Goal: Answer question/provide support: Share knowledge or assist other users

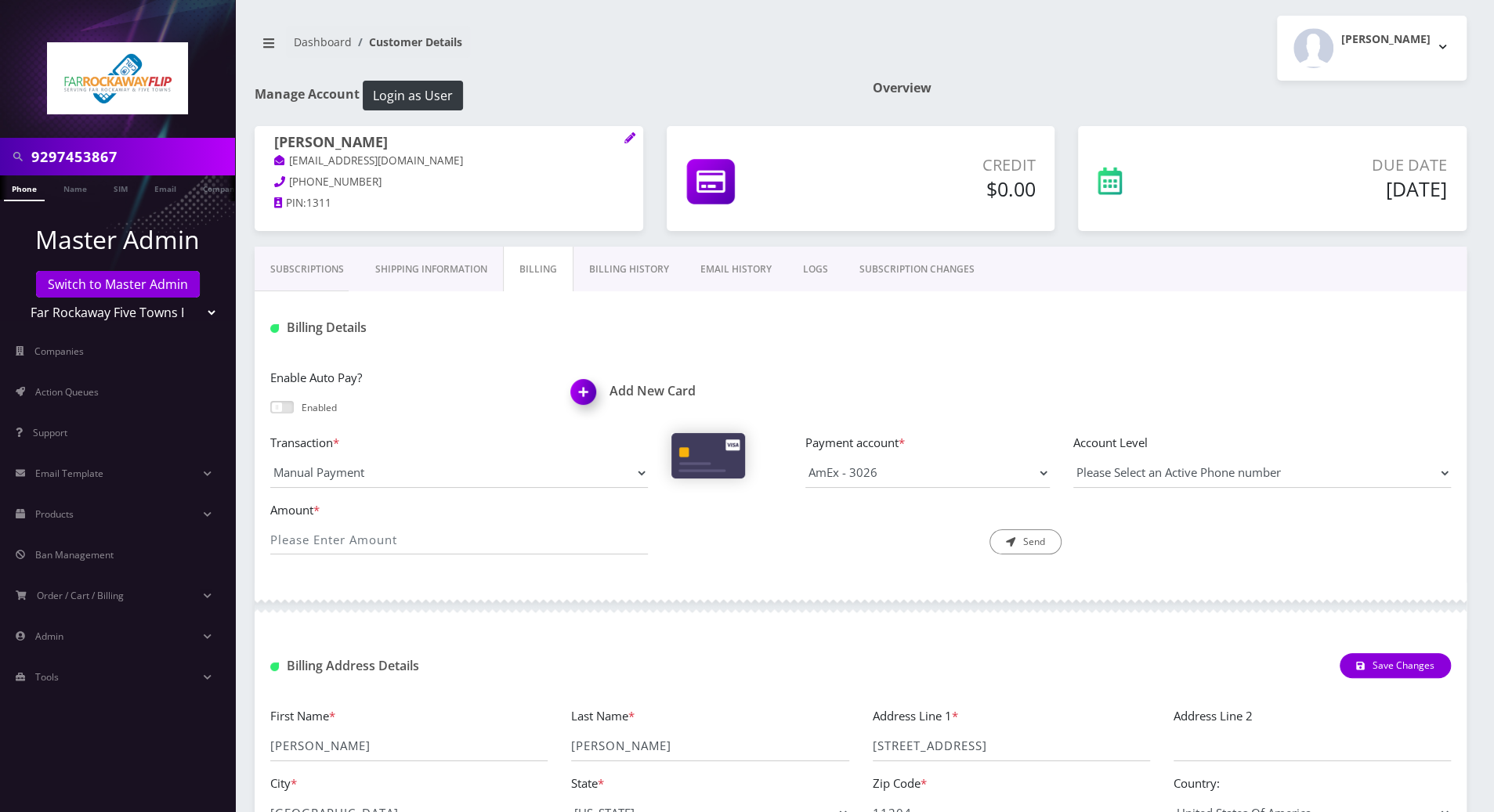
click at [307, 263] on link "Subscriptions" at bounding box center [306, 269] width 105 height 45
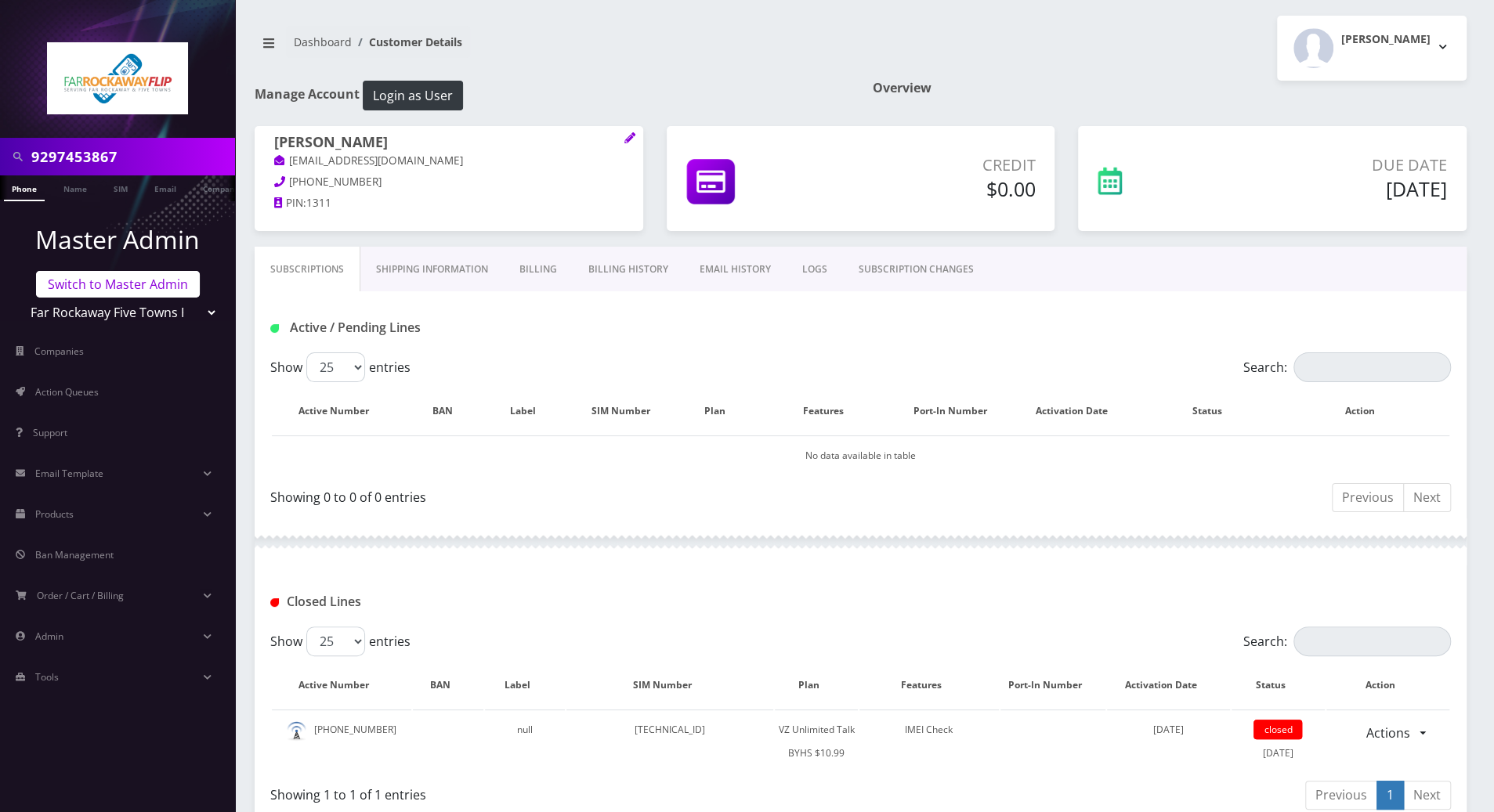
click at [128, 280] on link "Switch to Master Admin" at bounding box center [118, 284] width 164 height 27
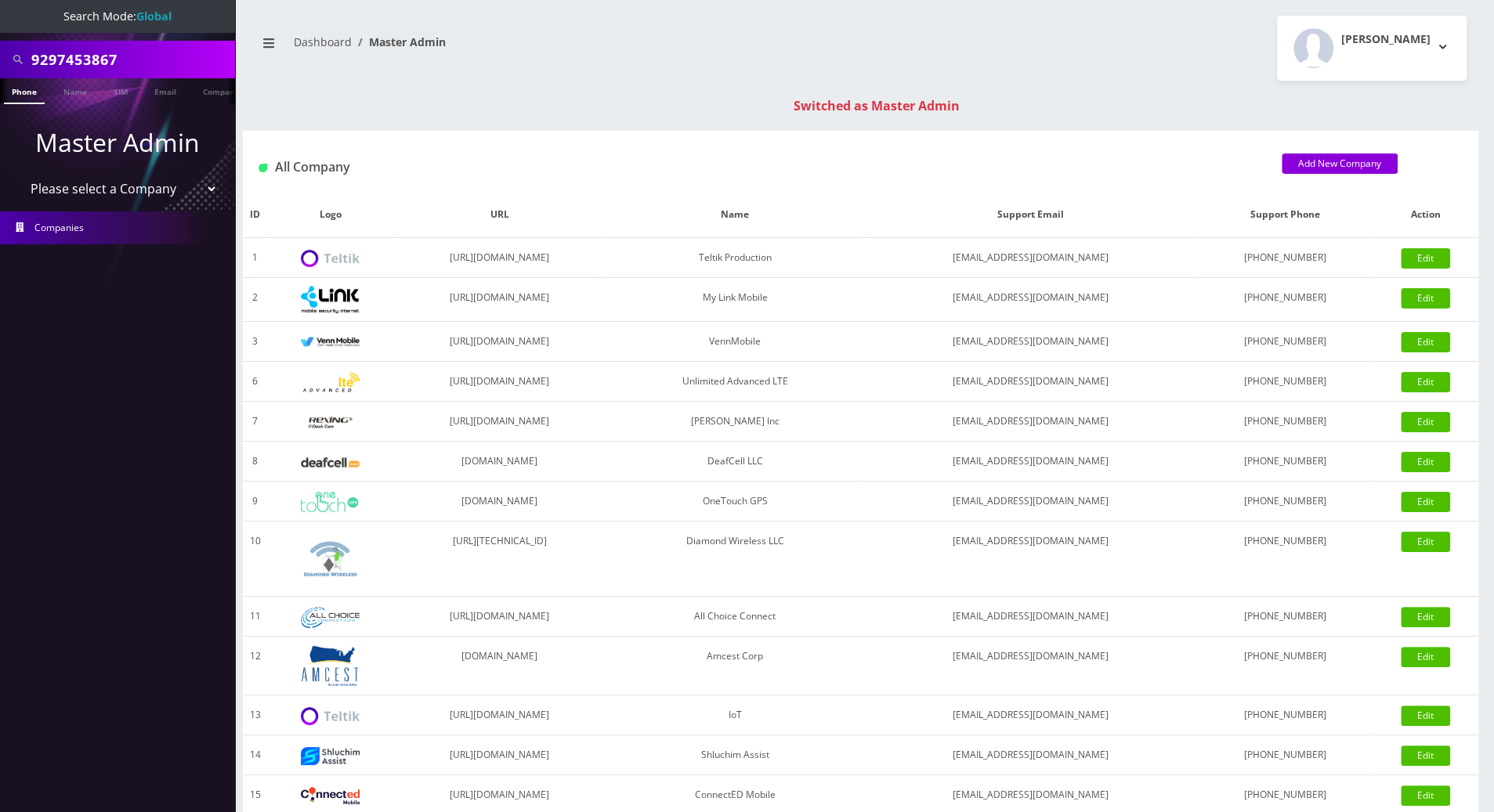
drag, startPoint x: 128, startPoint y: 56, endPoint x: -2, endPoint y: 59, distance: 130.0
click at [0, 59] on html "Search Mode: Global 9297453867 Phone Name SIM Email Company Customer Master Adm…" at bounding box center [747, 557] width 1494 height 1113
paste input "689-295-794"
click at [98, 66] on input "689-295-7947" at bounding box center [131, 59] width 199 height 30
click at [66, 64] on input "689-2957947" at bounding box center [131, 59] width 199 height 30
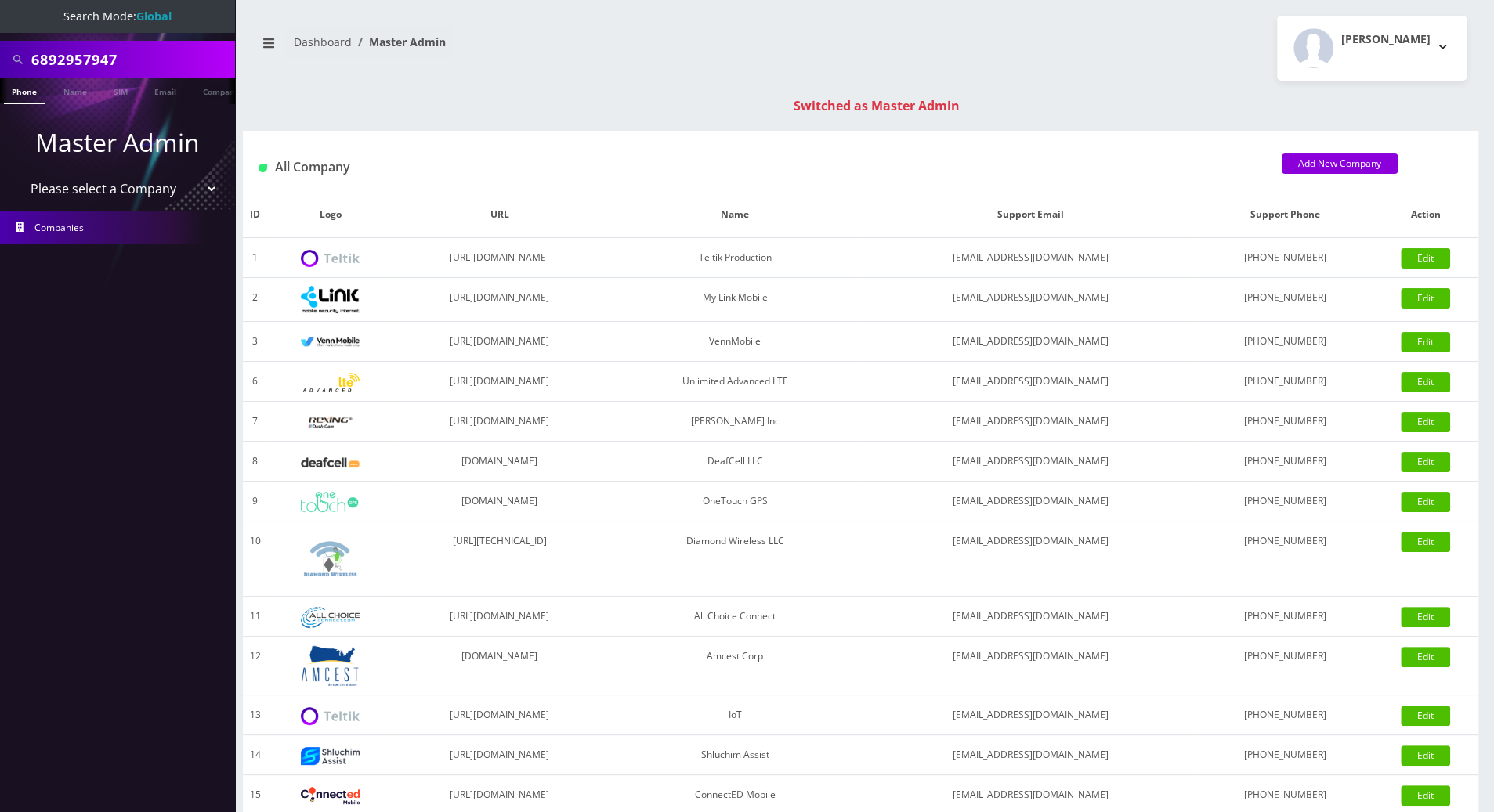
type input "6892957947"
click at [11, 88] on li at bounding box center [7, 95] width 15 height 39
click at [26, 87] on link "Phone" at bounding box center [24, 92] width 41 height 26
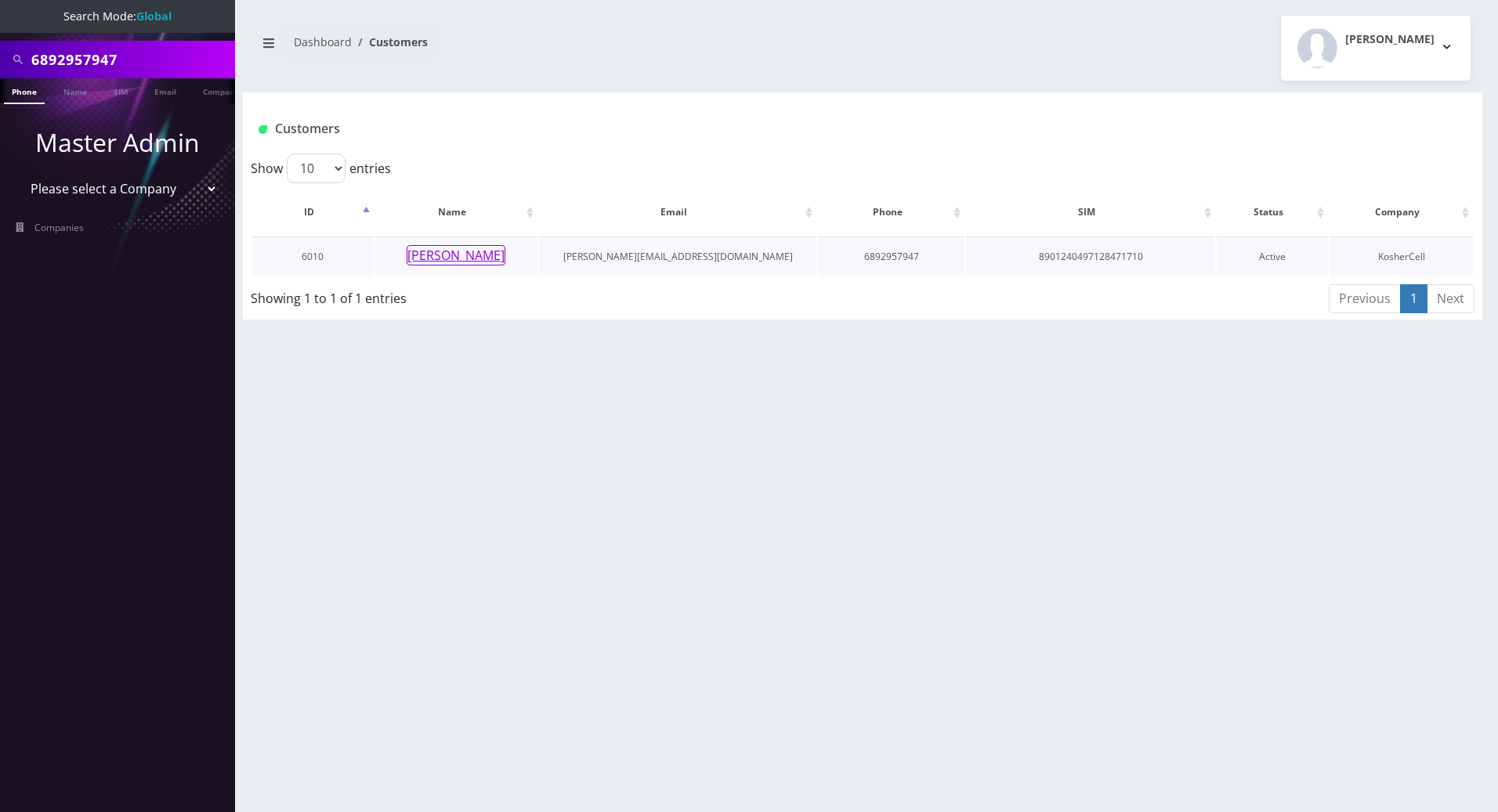
click at [446, 247] on button "[PERSON_NAME]" at bounding box center [456, 254] width 99 height 20
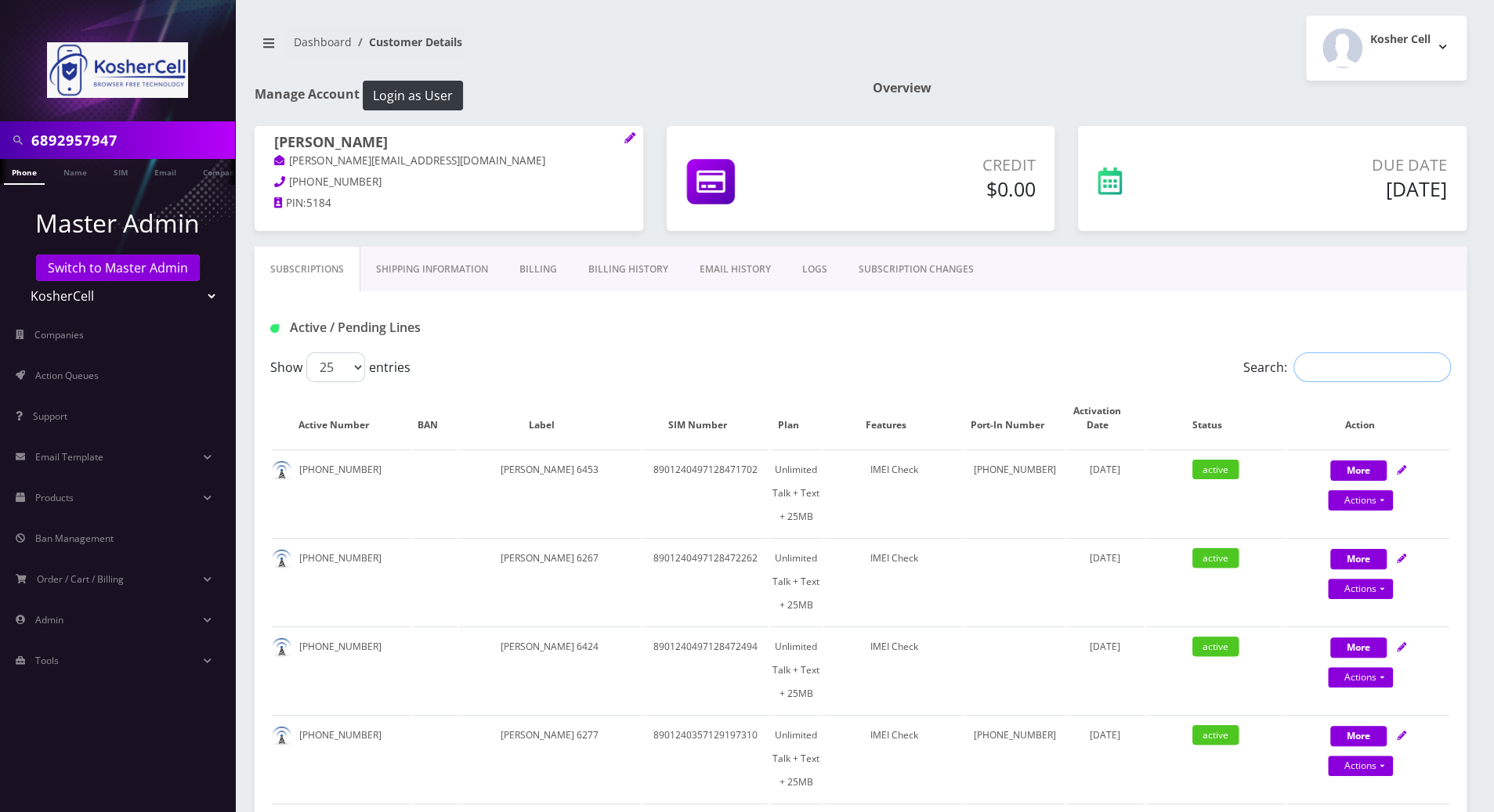
click at [1369, 361] on input "Search:" at bounding box center [1372, 367] width 157 height 30
paste input "351486510748011"
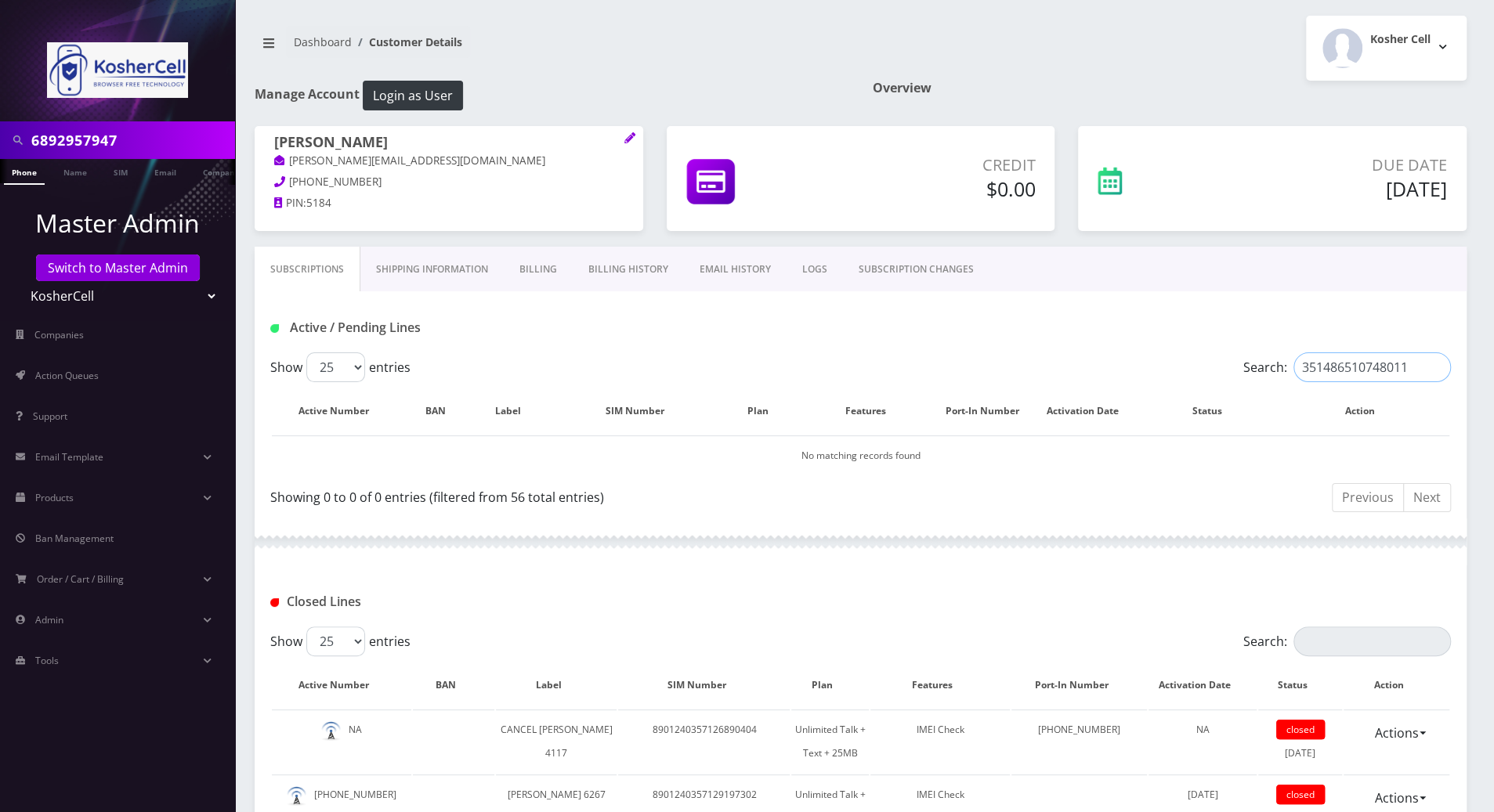
type input "351486510748011"
click at [1436, 366] on input "351486510748011" at bounding box center [1372, 367] width 157 height 30
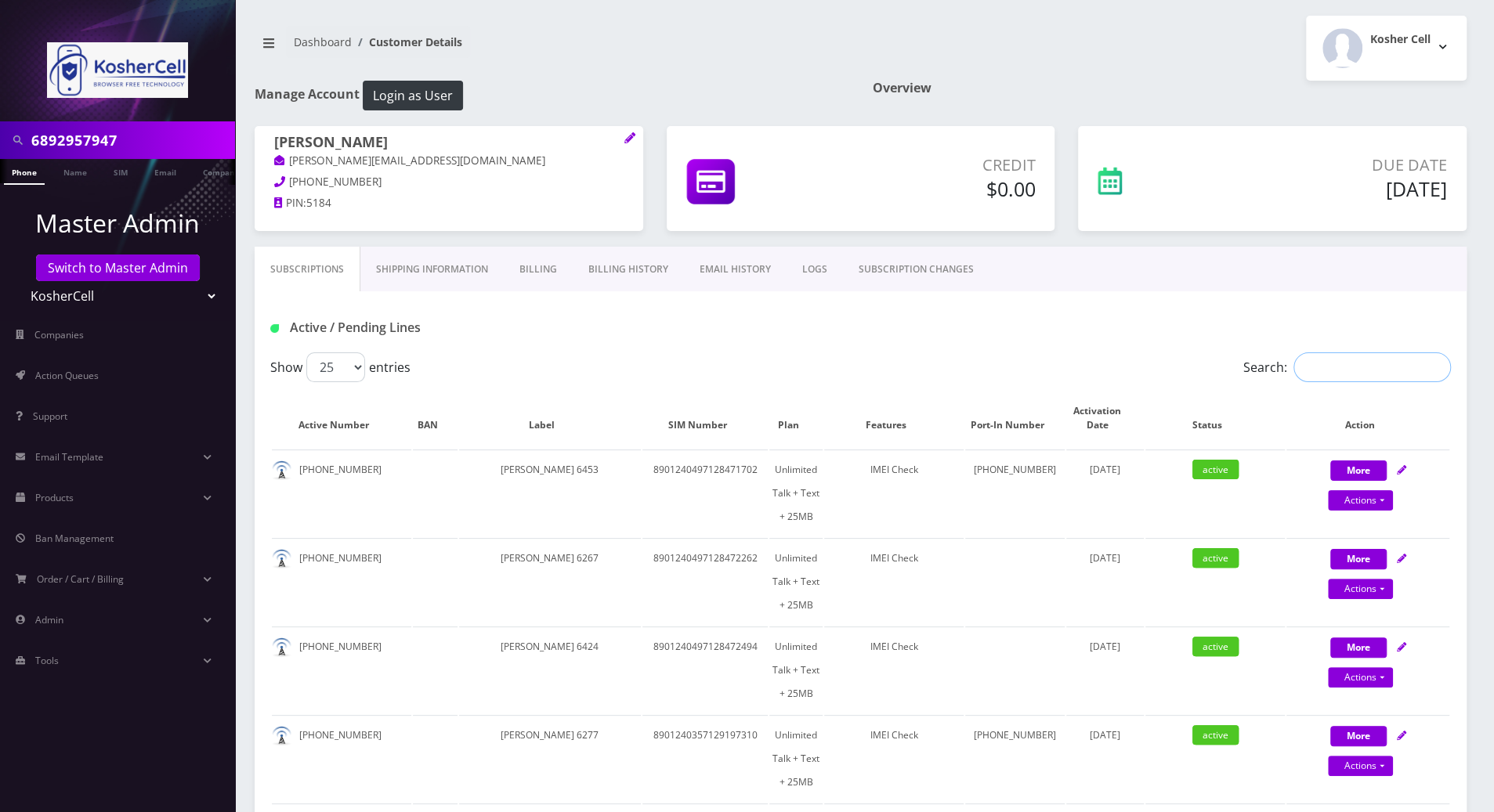
click at [1377, 367] on input "Search:" at bounding box center [1372, 367] width 157 height 30
paste input "6892957947"
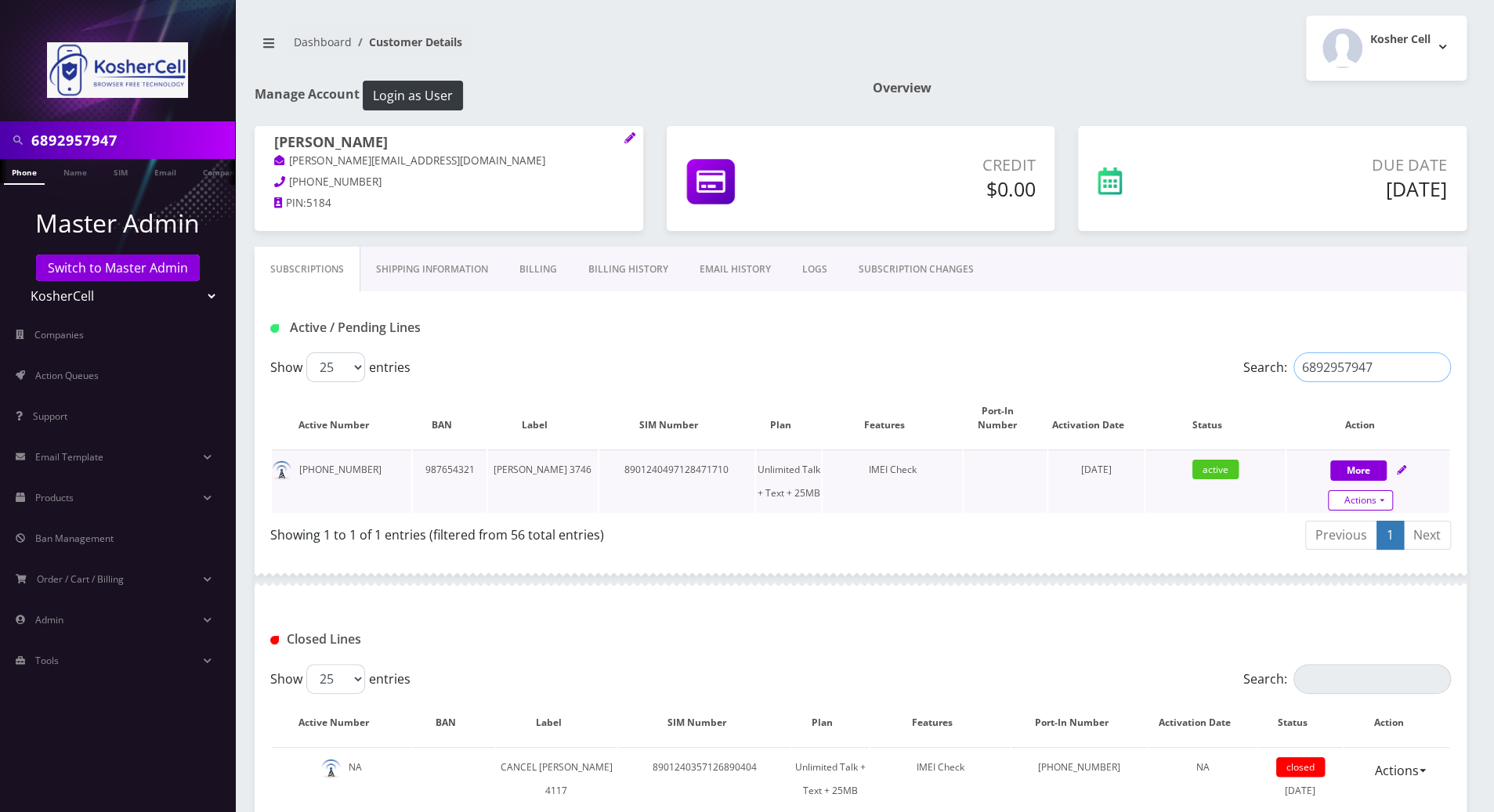
type input "6892957947"
click at [1380, 501] on link "Actions" at bounding box center [1360, 500] width 65 height 20
select select "244"
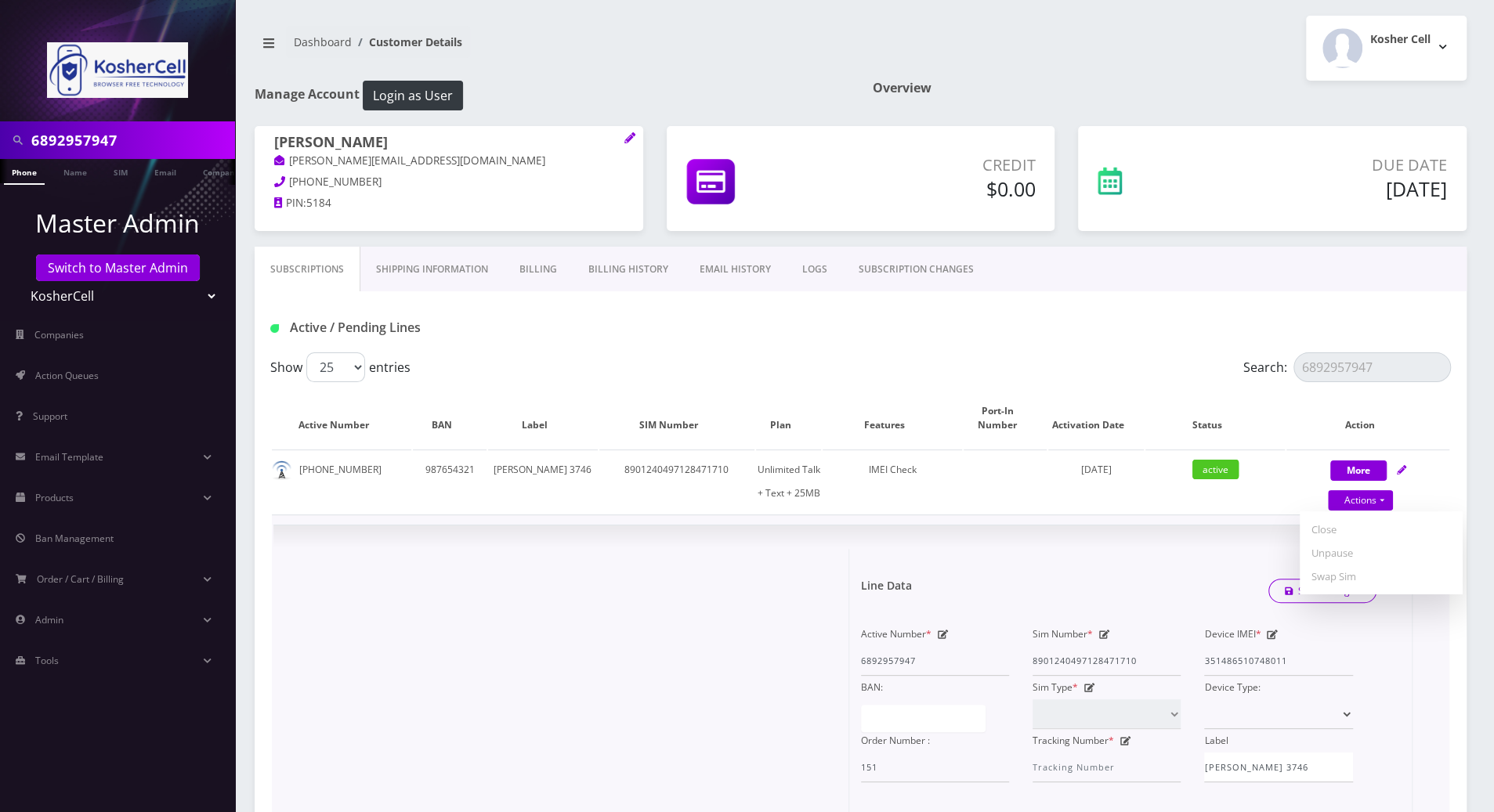
click at [1270, 634] on icon at bounding box center [1273, 635] width 11 height 10
click at [1107, 660] on div "Active Number * 6892957947 Sim Number * 8901240497128471710 Device IMEI * 35148…" at bounding box center [1107, 702] width 516 height 160
paste input "1595577"
type input "351486511595577"
click at [1341, 592] on link "Save Changes" at bounding box center [1323, 591] width 109 height 24
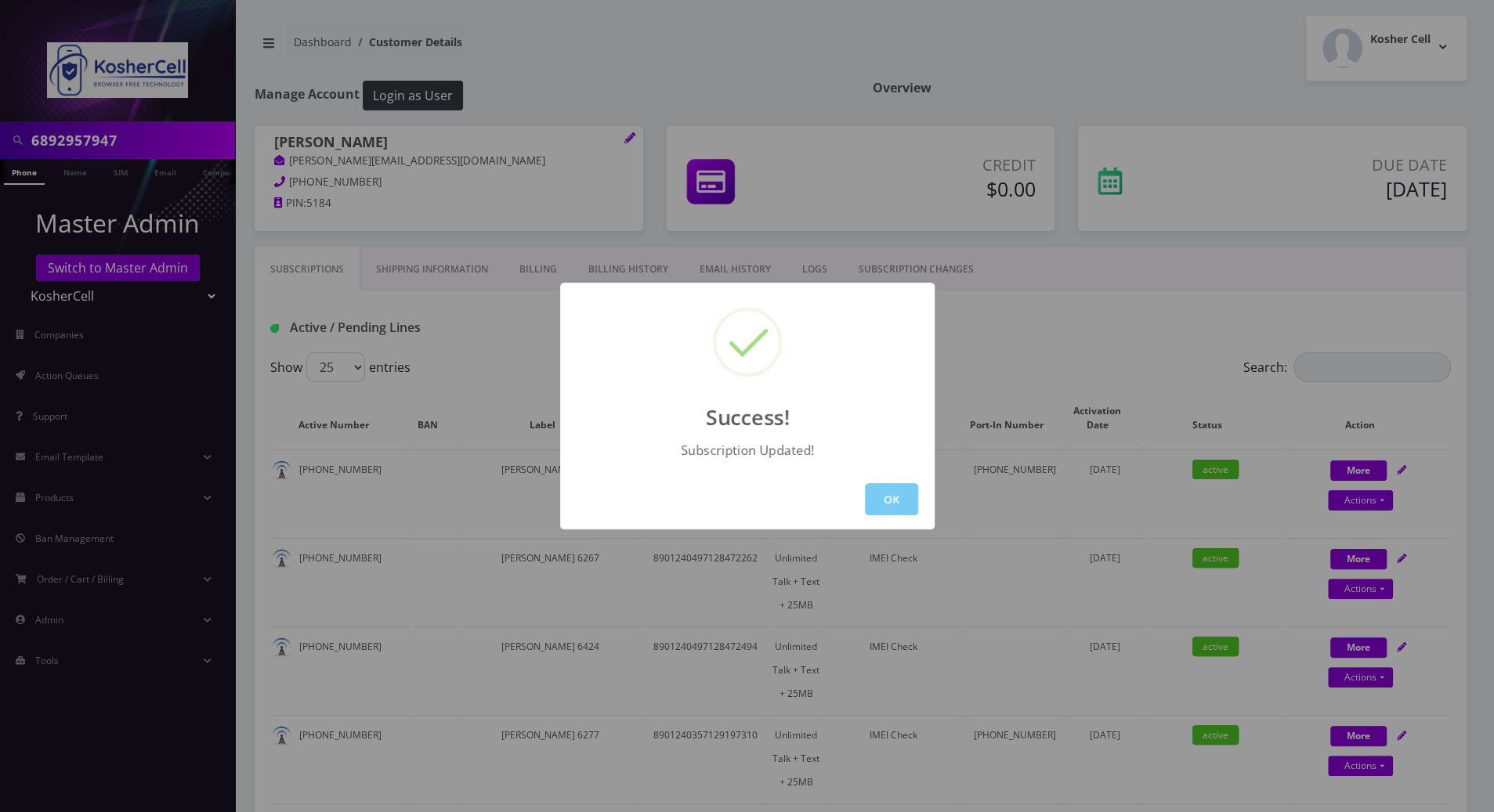
click at [884, 496] on button "OK" at bounding box center [892, 499] width 54 height 32
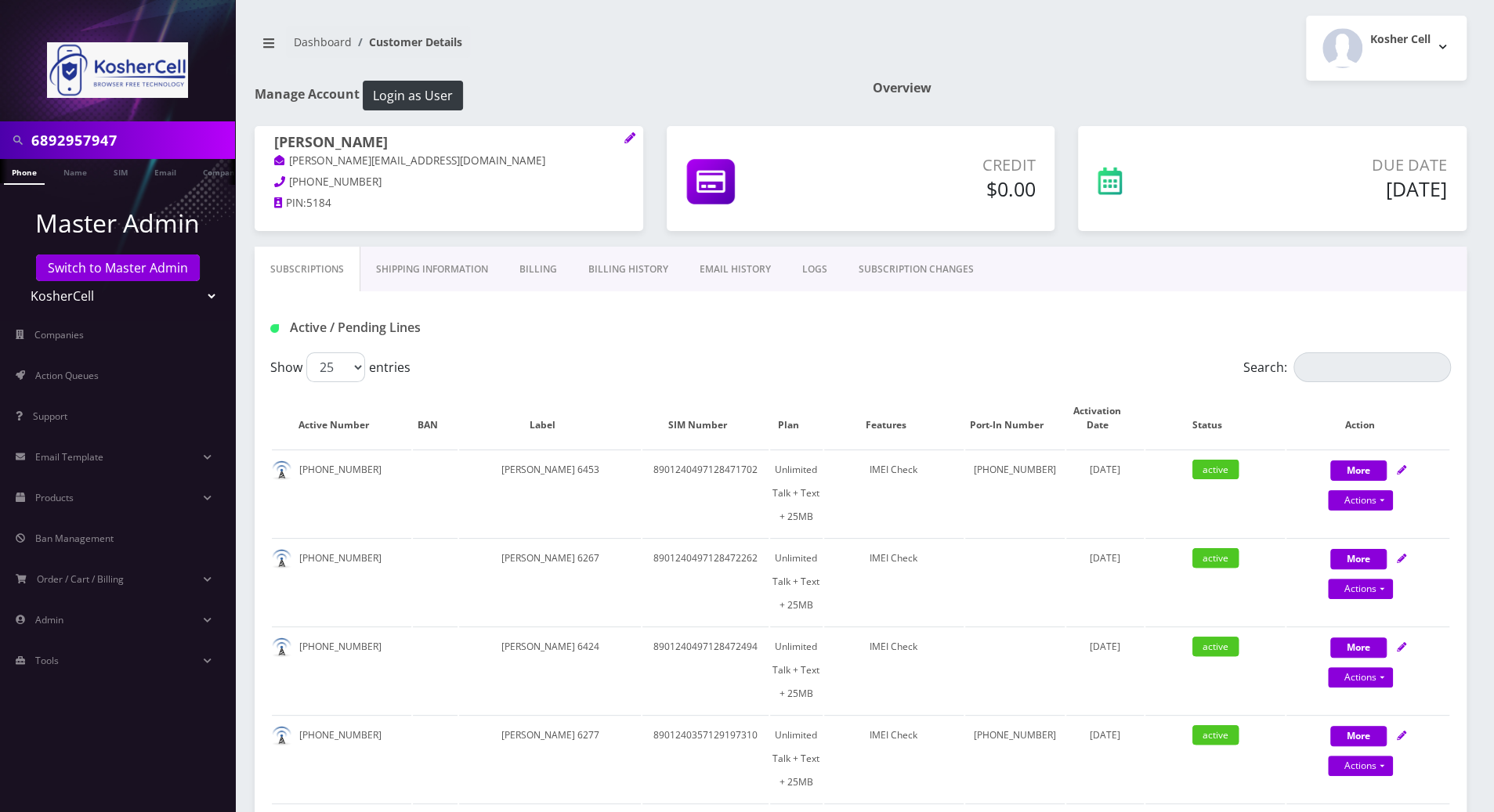
click at [843, 337] on div "Active / Pending Lines" at bounding box center [860, 327] width 1204 height 26
click at [800, 266] on link "LOGS" at bounding box center [815, 269] width 57 height 45
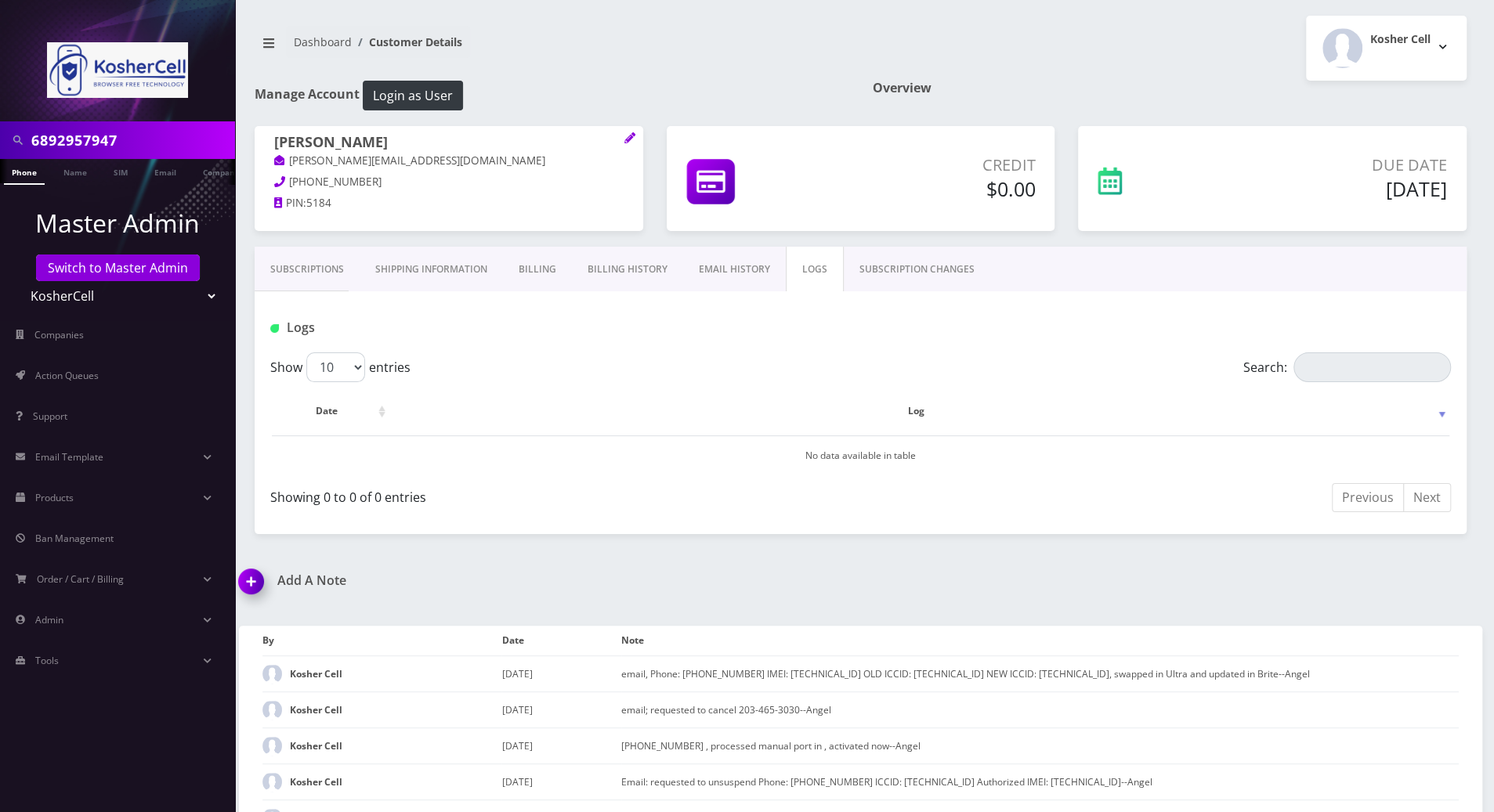
click at [894, 254] on link "SUBSCRIPTION CHANGES" at bounding box center [917, 269] width 147 height 45
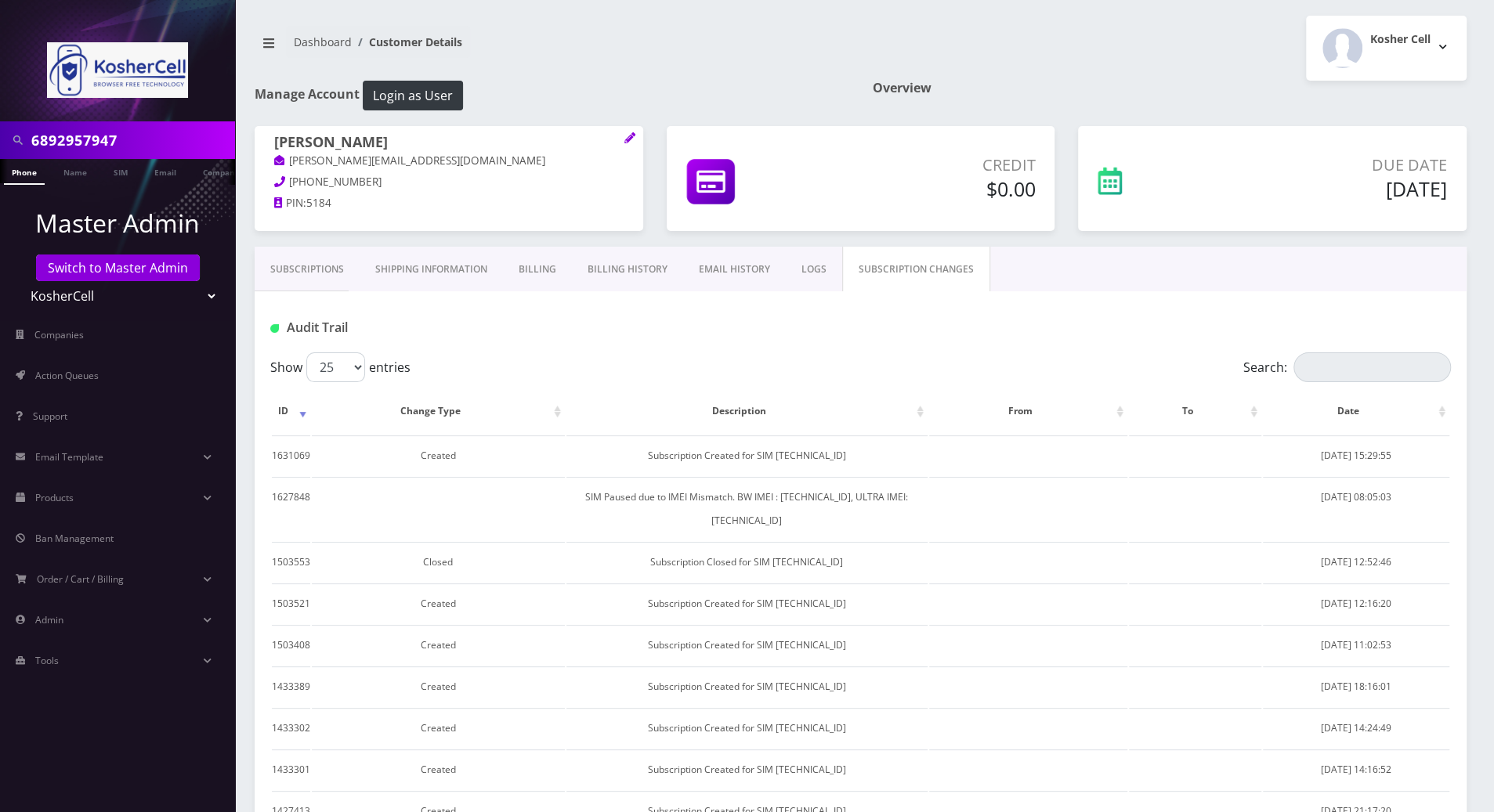
click at [302, 271] on link "Subscriptions" at bounding box center [306, 269] width 105 height 45
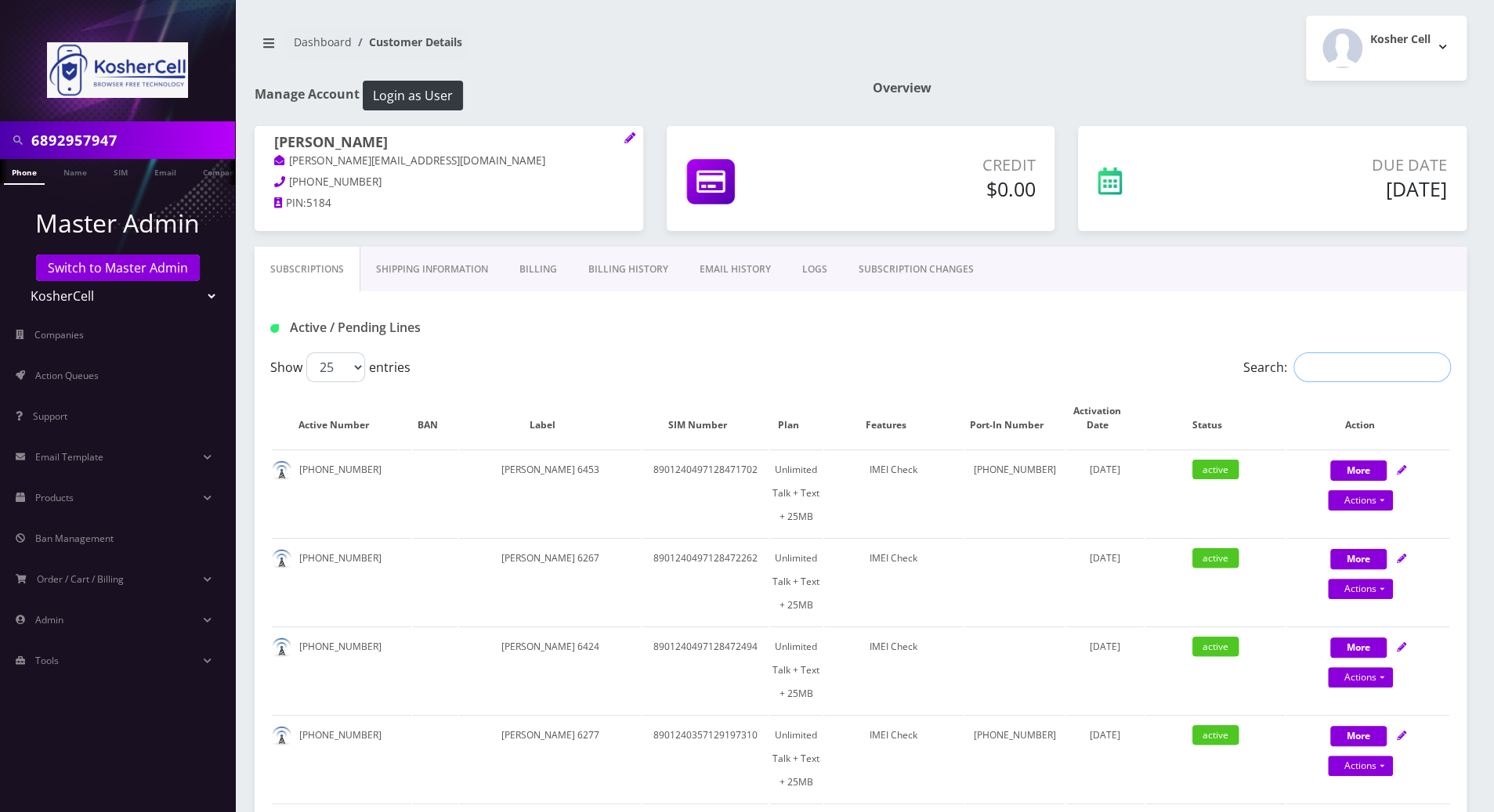
click at [1346, 361] on input "Search:" at bounding box center [1372, 367] width 157 height 30
click at [1372, 365] on input "Search:" at bounding box center [1372, 367] width 157 height 30
paste input "6892957947"
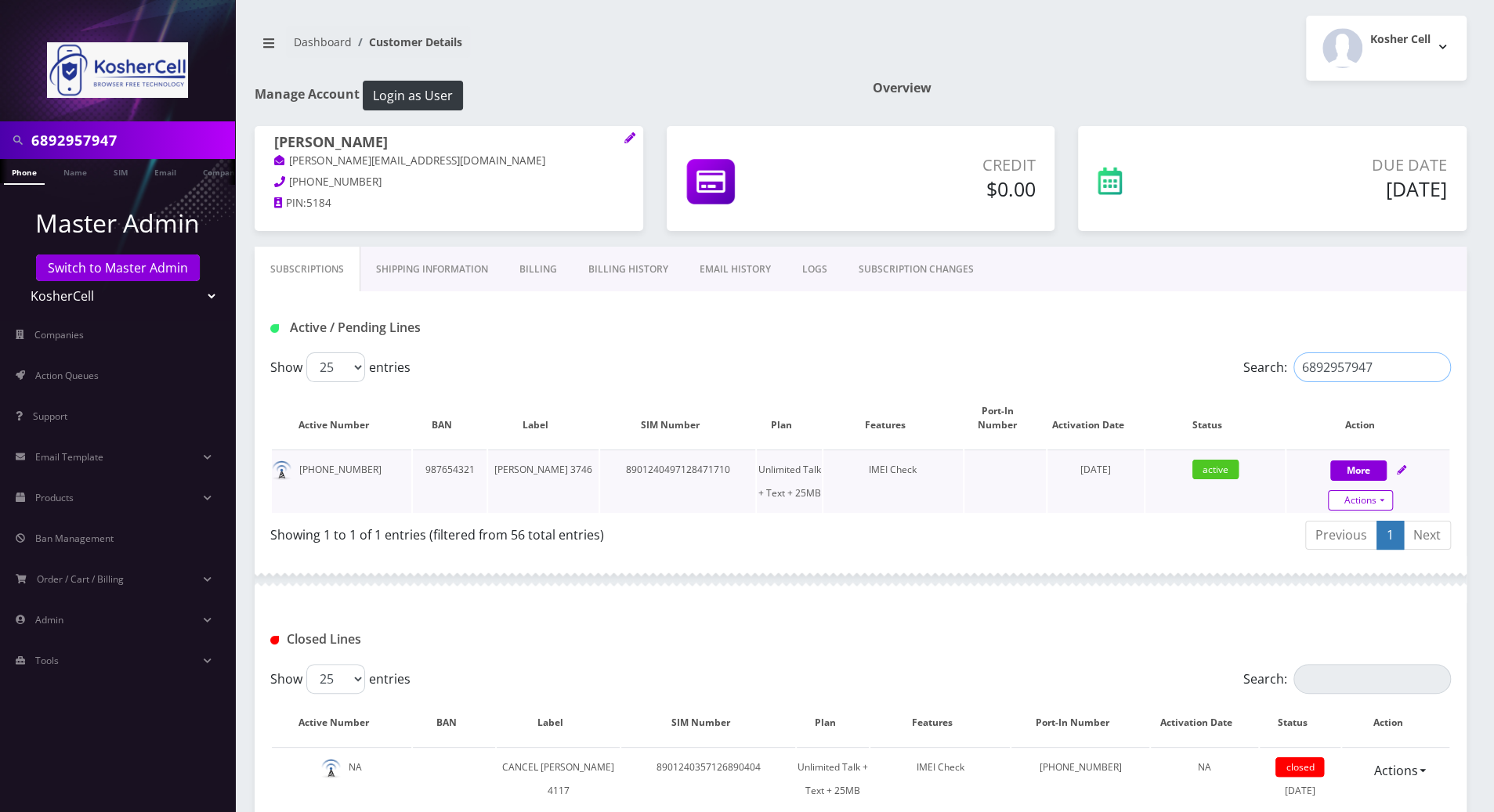
type input "6892957947"
click at [1381, 501] on link "Actions" at bounding box center [1360, 500] width 65 height 20
select select "244"
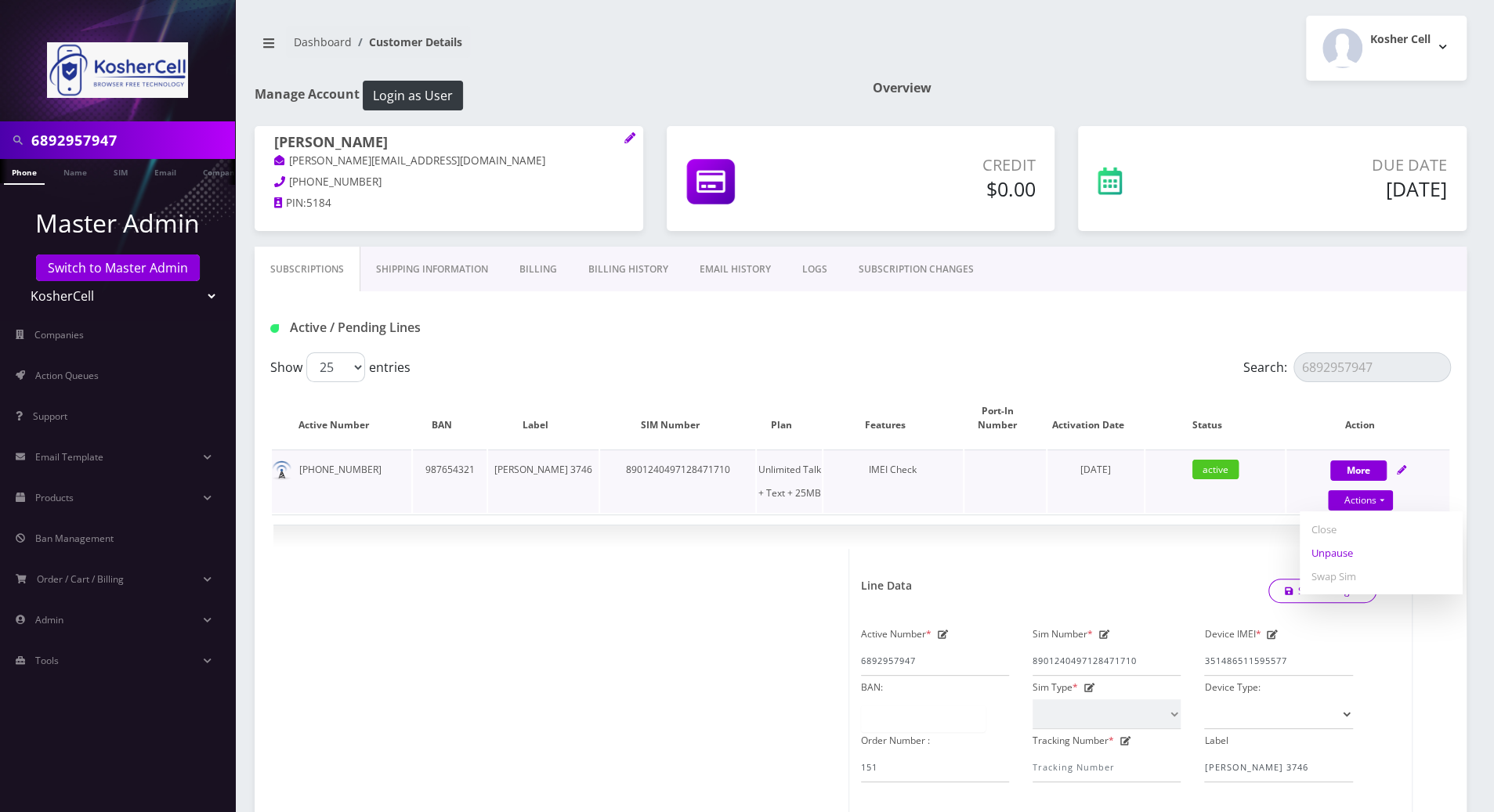
click at [1347, 557] on link "Unpause" at bounding box center [1381, 553] width 163 height 24
select select "244"
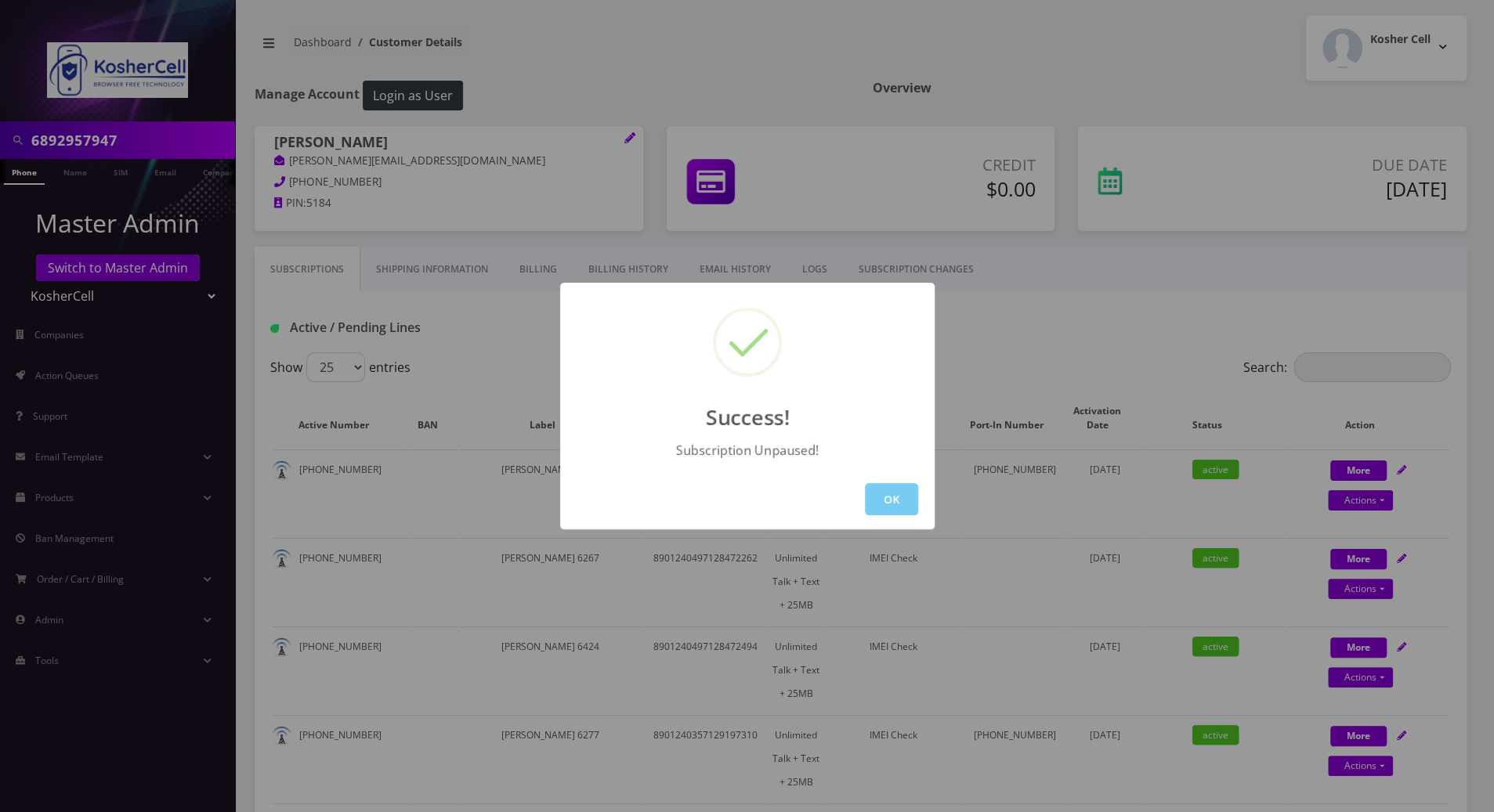
click at [890, 498] on button "OK" at bounding box center [892, 499] width 54 height 32
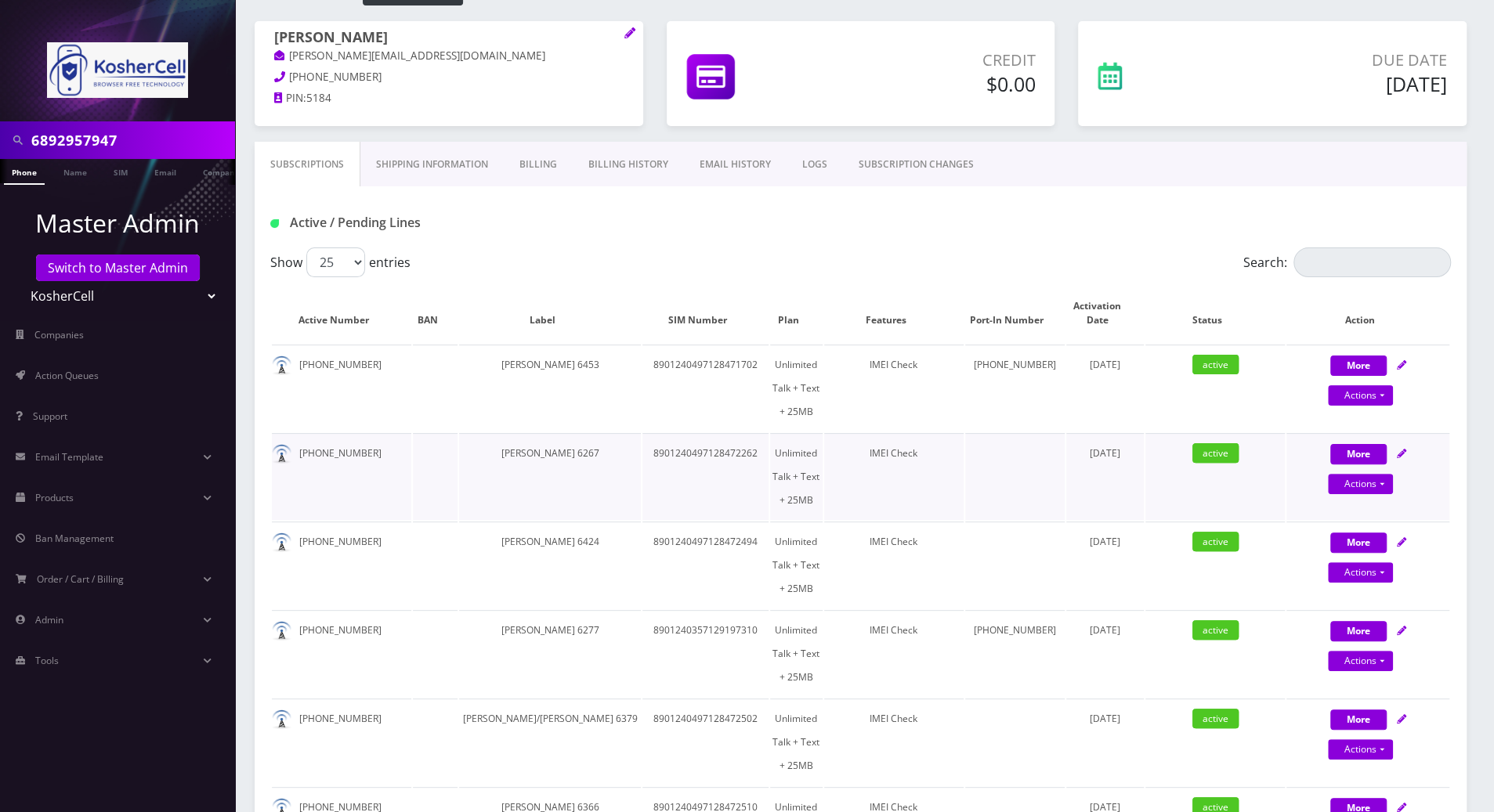
scroll to position [105, 0]
click at [1333, 260] on input "Search:" at bounding box center [1372, 263] width 157 height 30
click at [1334, 241] on div "Active / Pending Lines" at bounding box center [860, 217] width 1212 height 61
click at [1337, 255] on input "Search:" at bounding box center [1372, 263] width 157 height 30
paste input "6892957947"
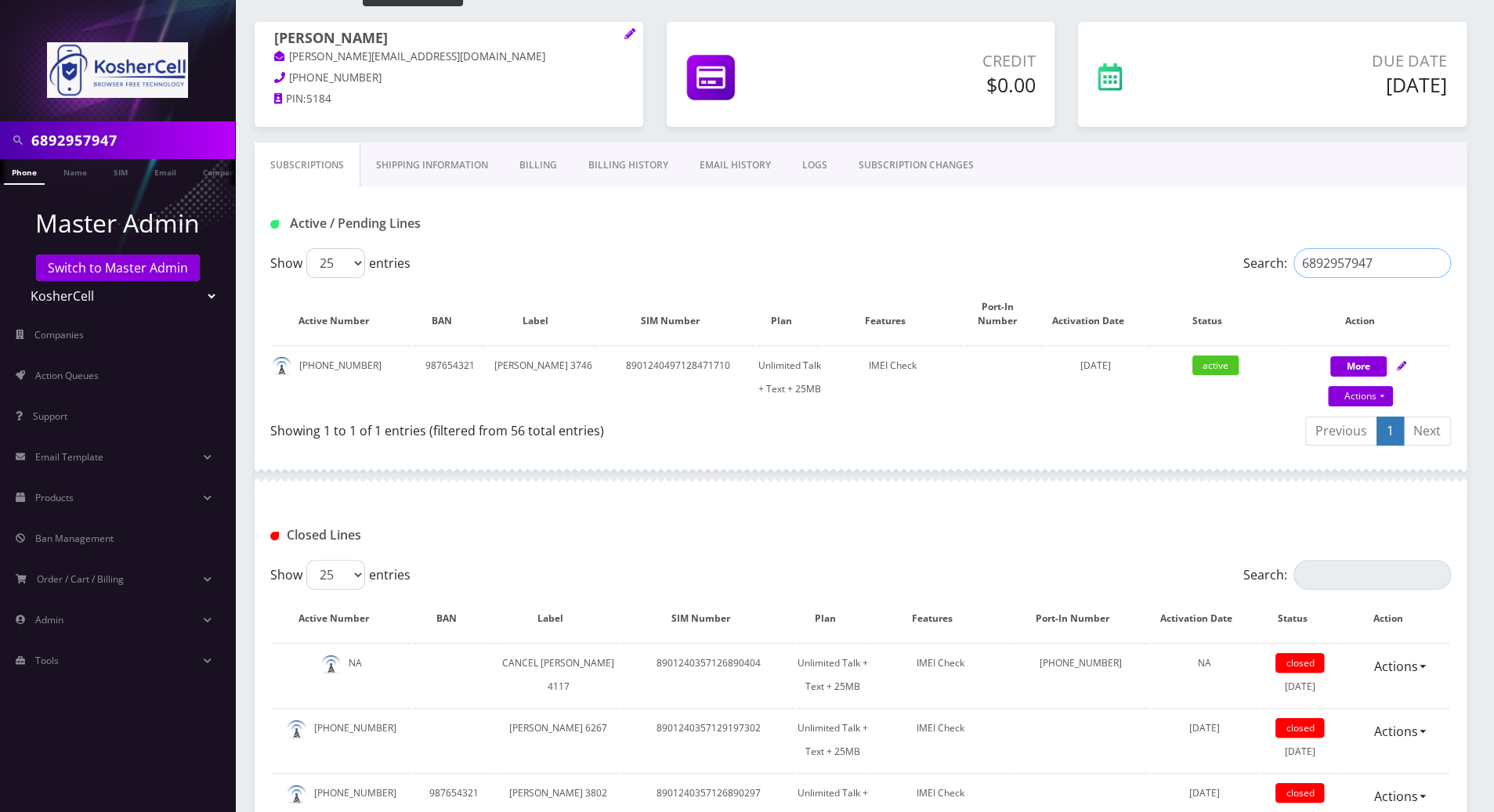
type input "6892957947"
click at [852, 508] on div "Closed Lines" at bounding box center [860, 529] width 1212 height 61
click at [24, 21] on div at bounding box center [118, 61] width 235 height 122
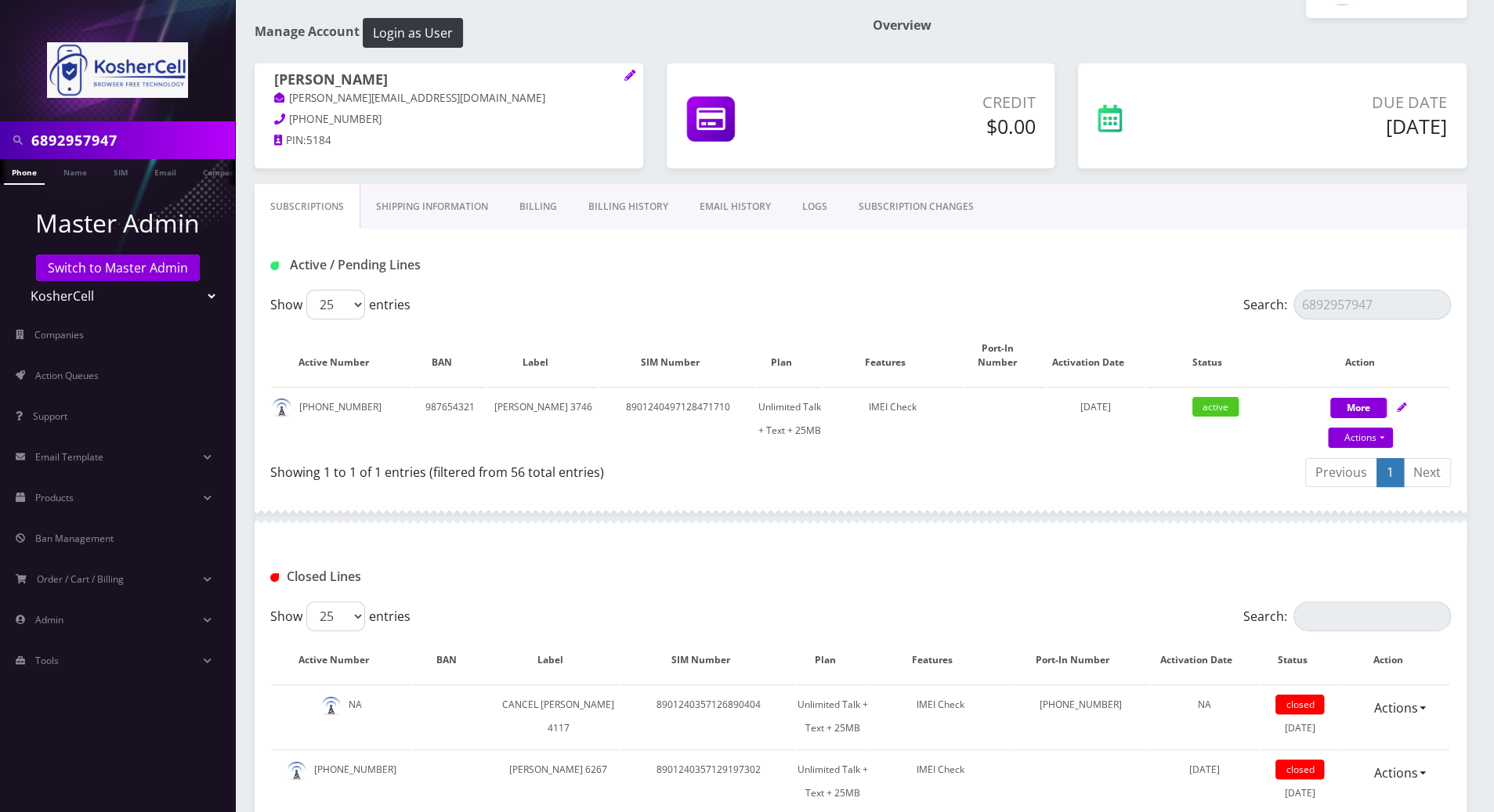
scroll to position [0, 0]
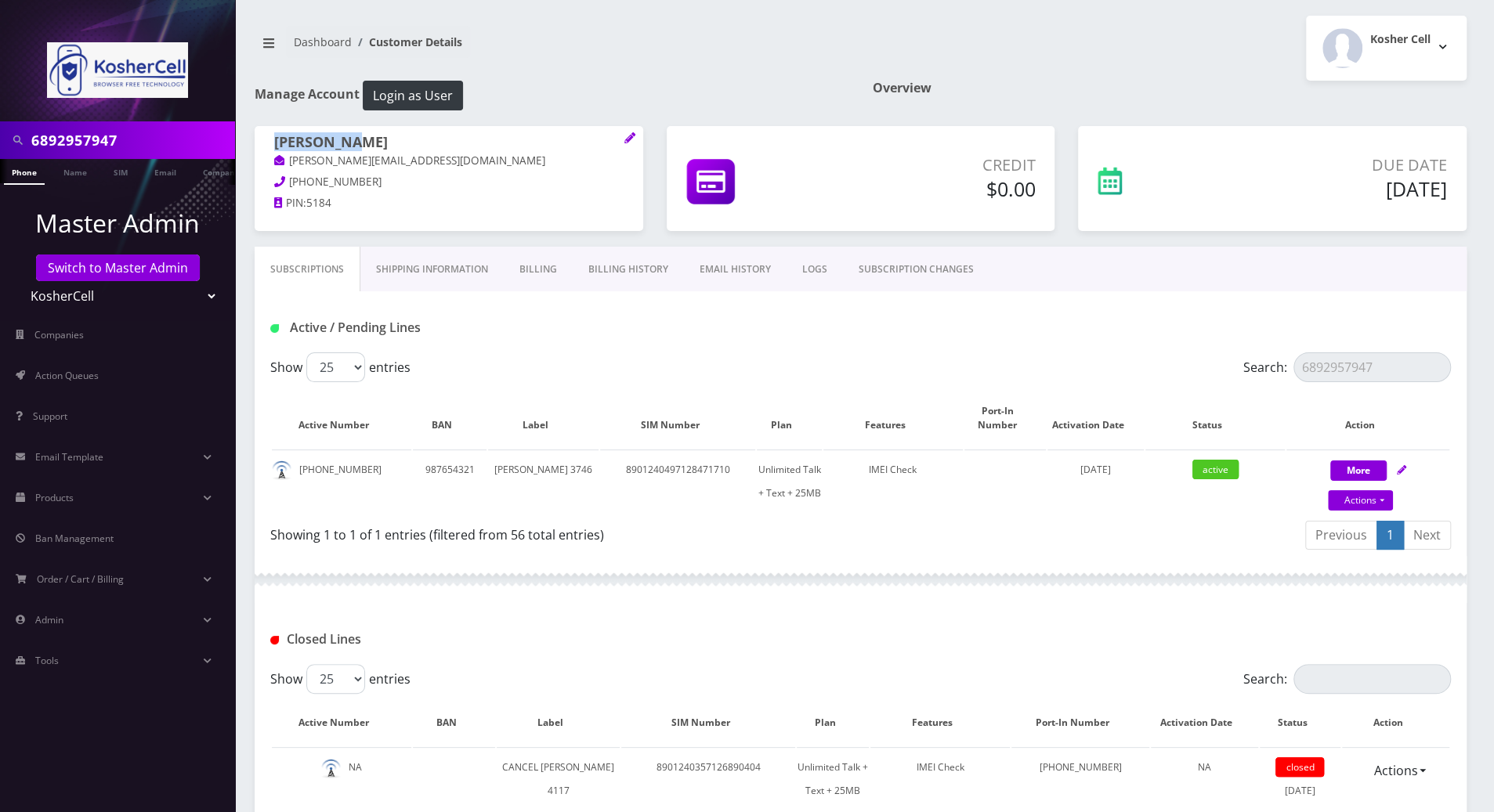
drag, startPoint x: 370, startPoint y: 140, endPoint x: 263, endPoint y: 135, distance: 107.1
click at [263, 135] on div "Eli Samuel esamuel@safetelecom.net 845-323-6511 PIN: 5184" at bounding box center [448, 175] width 388 height 98
copy h1 "[PERSON_NAME]"
click at [835, 339] on div "Active / Pending Lines" at bounding box center [860, 327] width 1204 height 26
click at [1377, 498] on link "Actions" at bounding box center [1360, 500] width 65 height 20
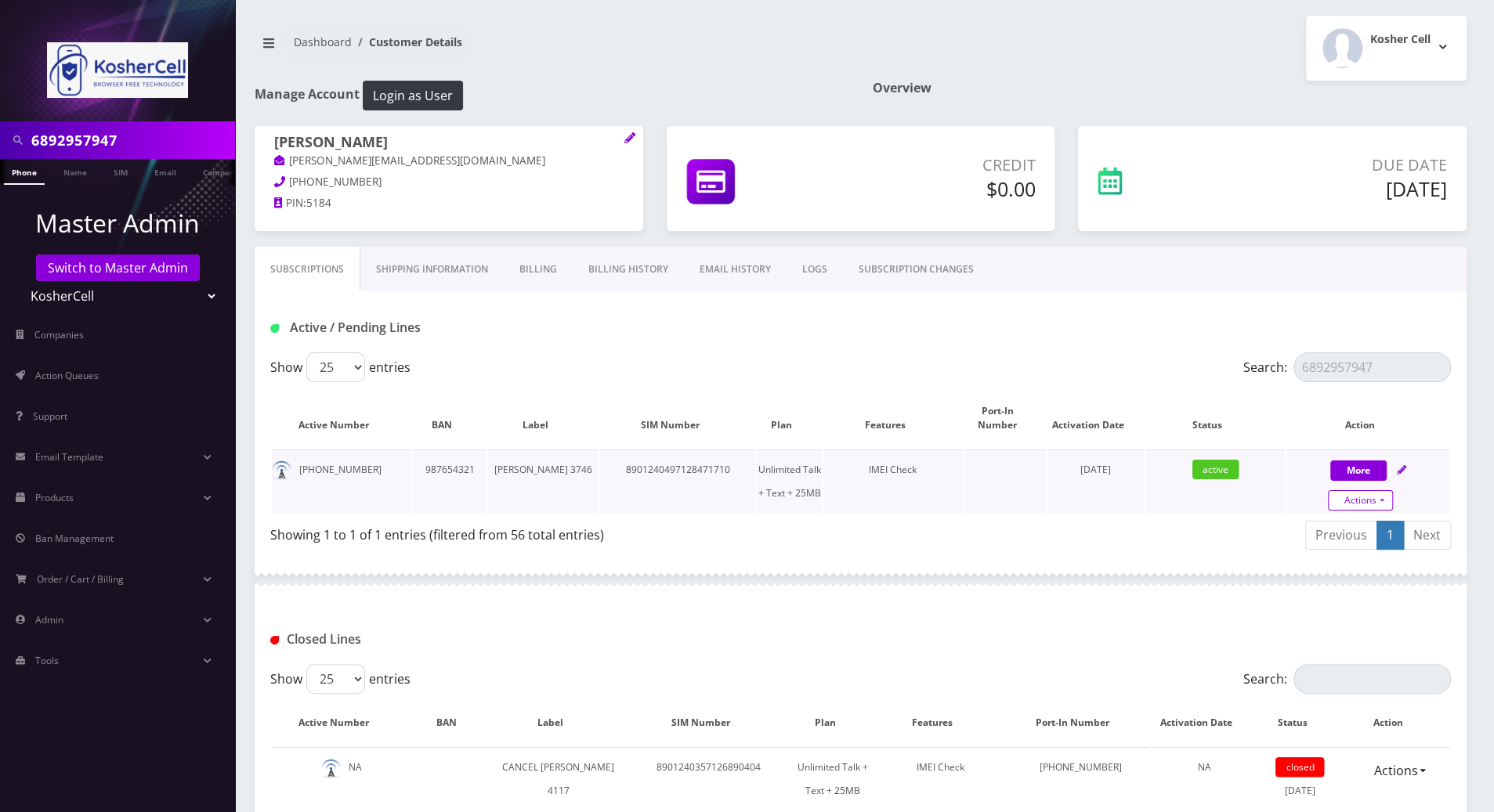
select select "244"
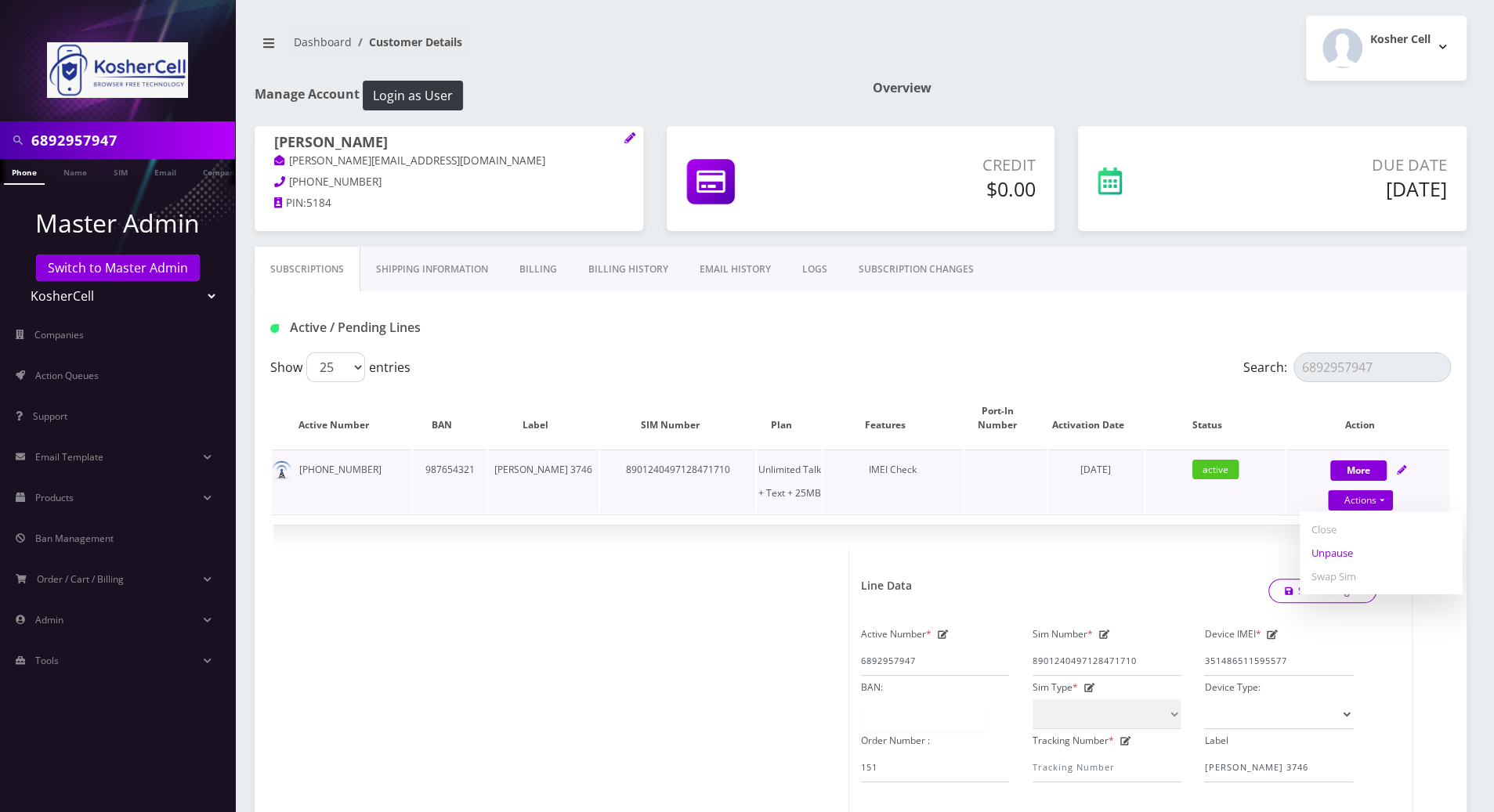
click at [1341, 551] on link "Unpause" at bounding box center [1381, 553] width 163 height 24
select select "244"
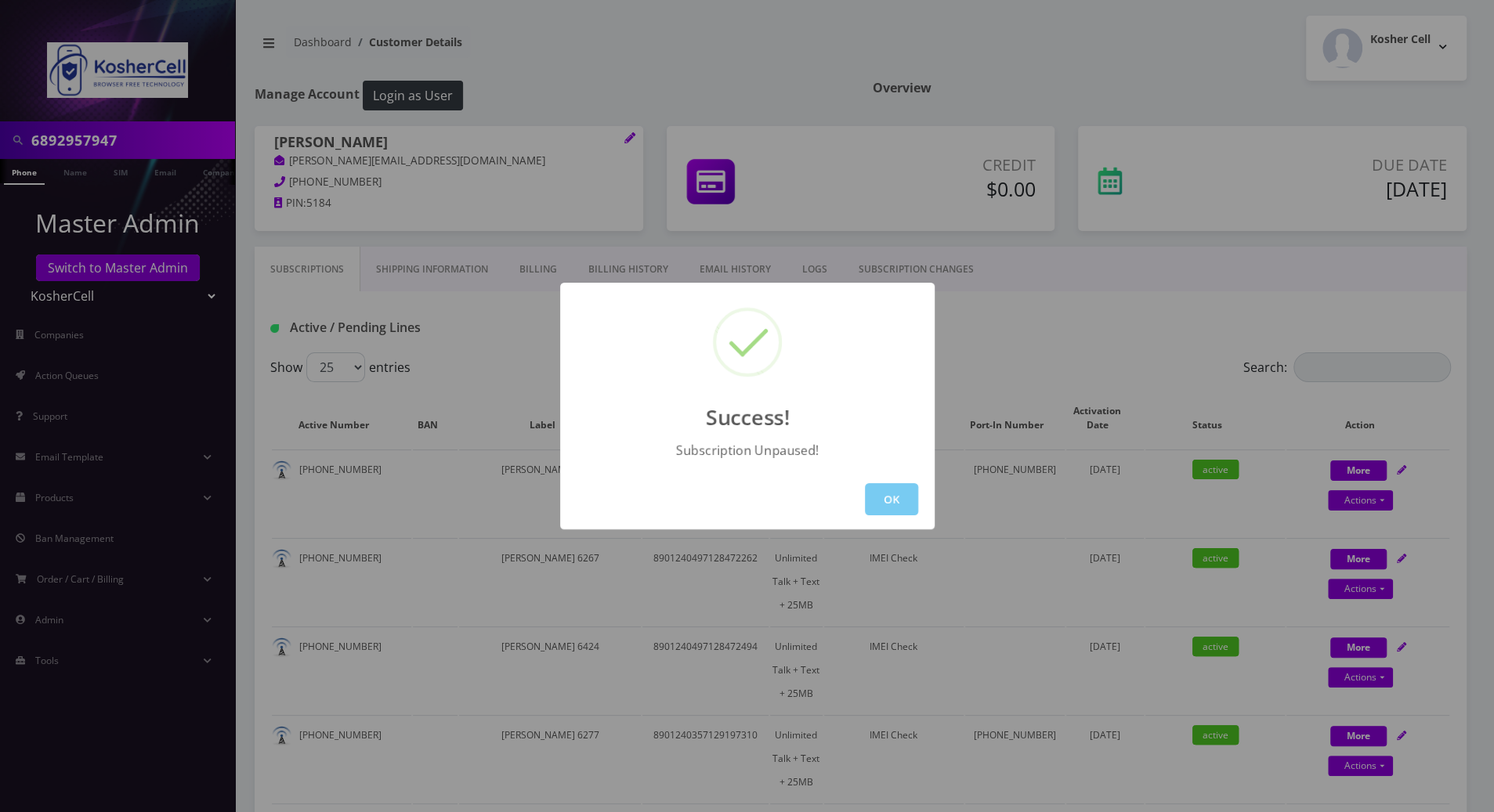
click at [893, 498] on button "OK" at bounding box center [892, 499] width 54 height 32
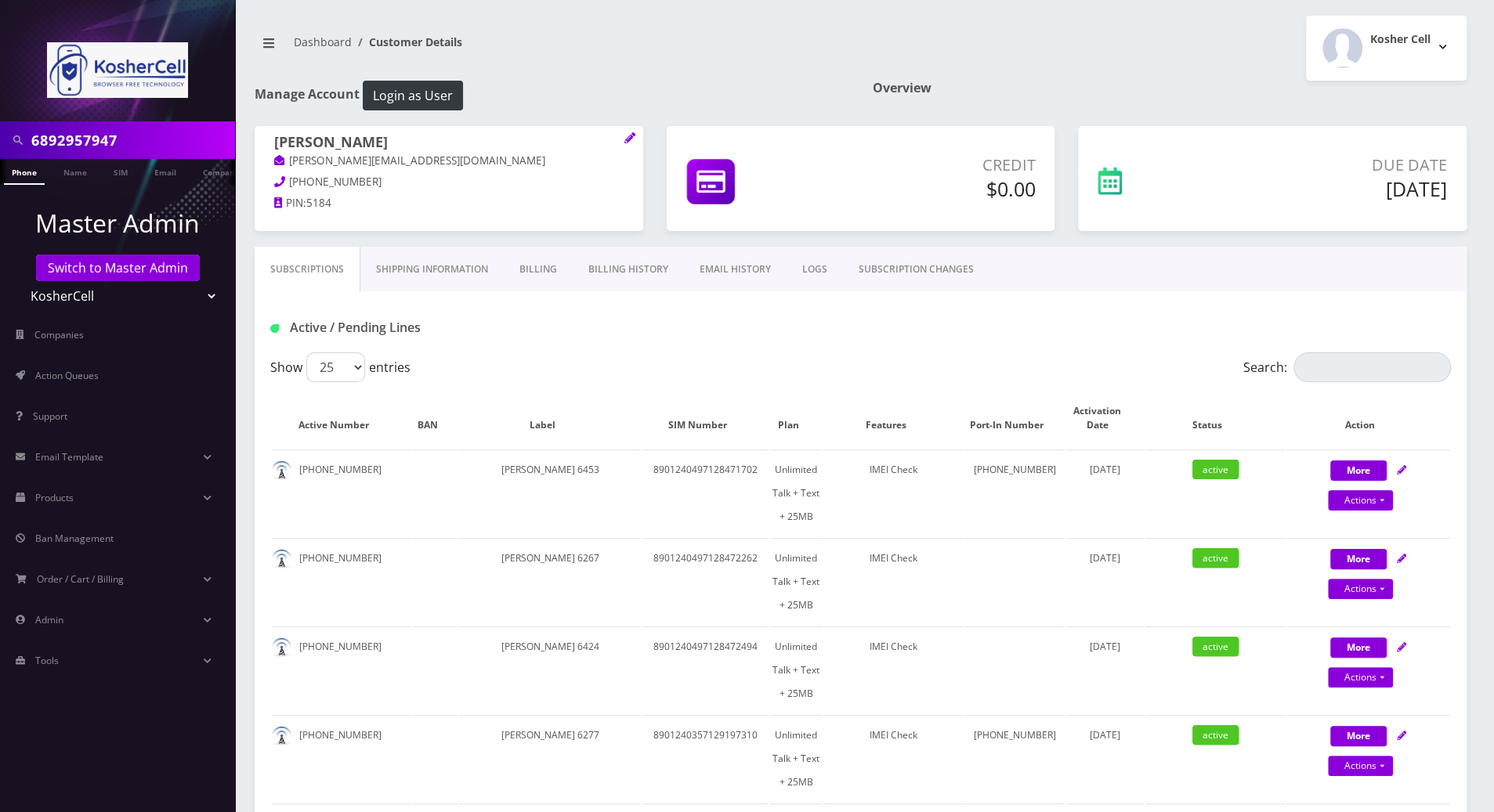
click at [772, 323] on div "Active / Pending Lines" at bounding box center [860, 327] width 1204 height 26
click at [1341, 371] on input "Search:" at bounding box center [1372, 367] width 157 height 30
paste input "6892957947"
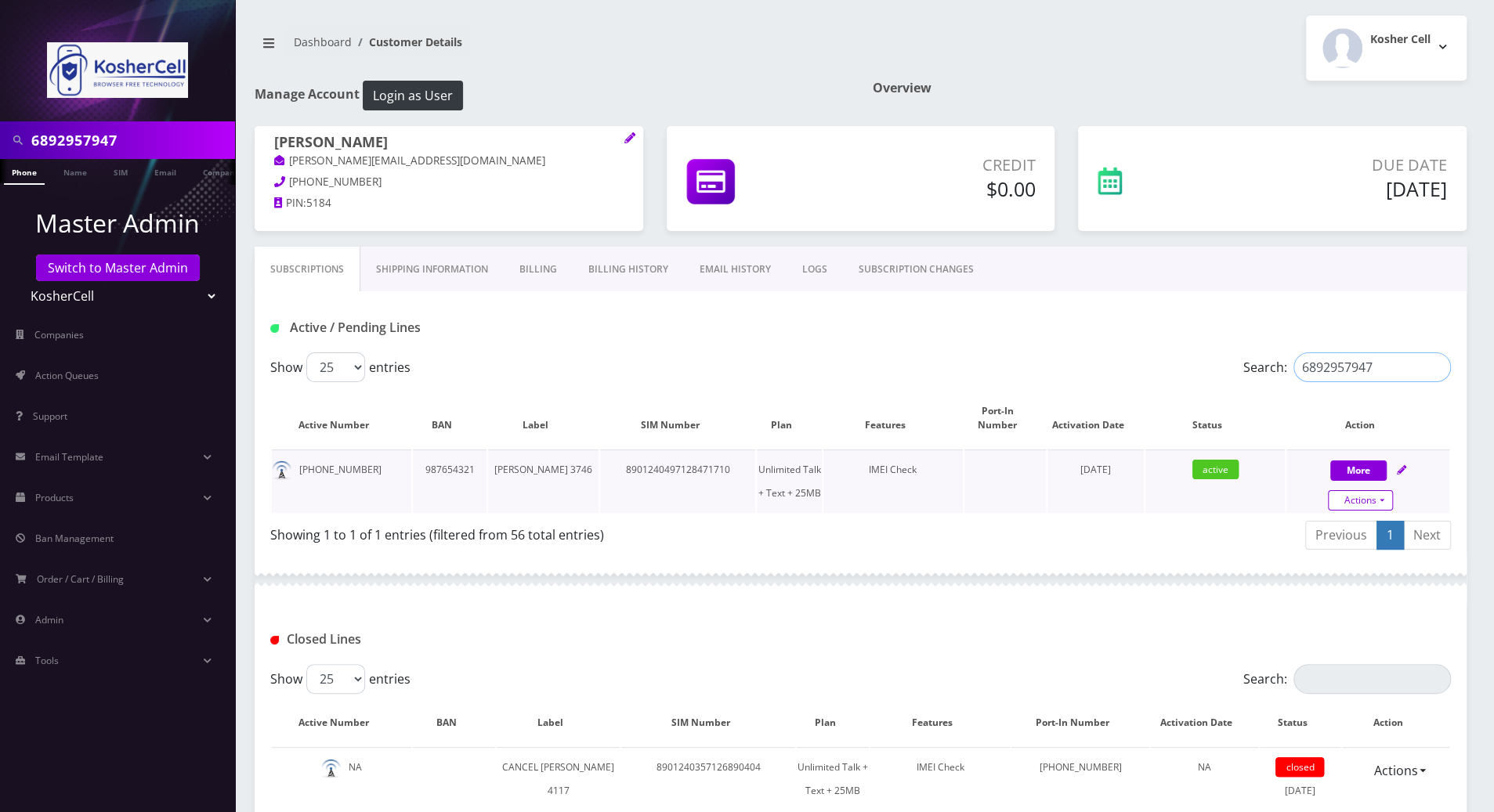
type input "6892957947"
click at [1385, 498] on link "Actions" at bounding box center [1360, 500] width 65 height 20
select select "244"
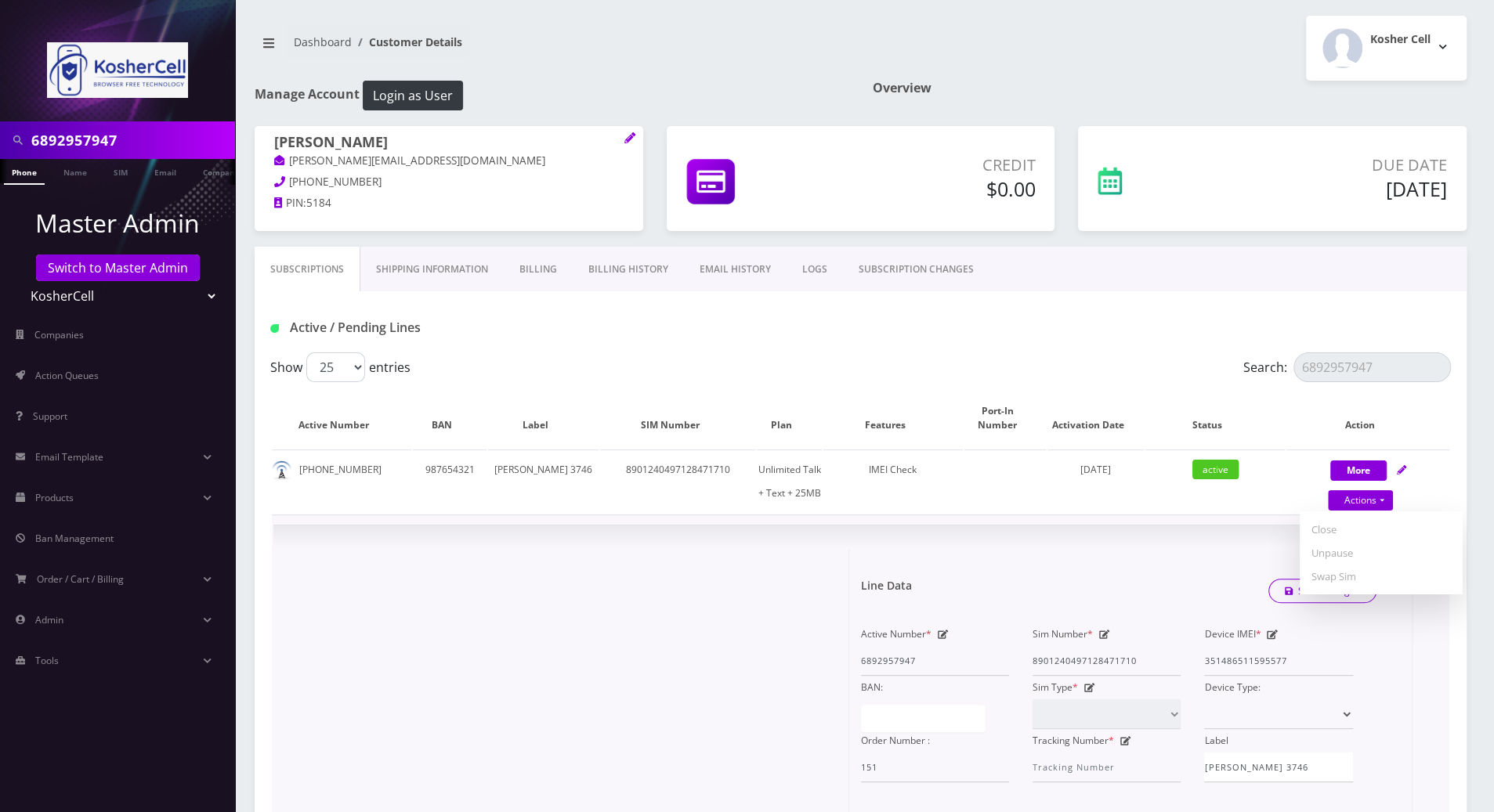
click at [1272, 633] on icon at bounding box center [1273, 635] width 11 height 10
click at [1172, 659] on div "Active Number * 6892957947 Sim Number * 8901240497128471710 Device IMEI * 35148…" at bounding box center [1107, 702] width 516 height 160
click at [1338, 592] on link "Save Changes" at bounding box center [1323, 591] width 109 height 24
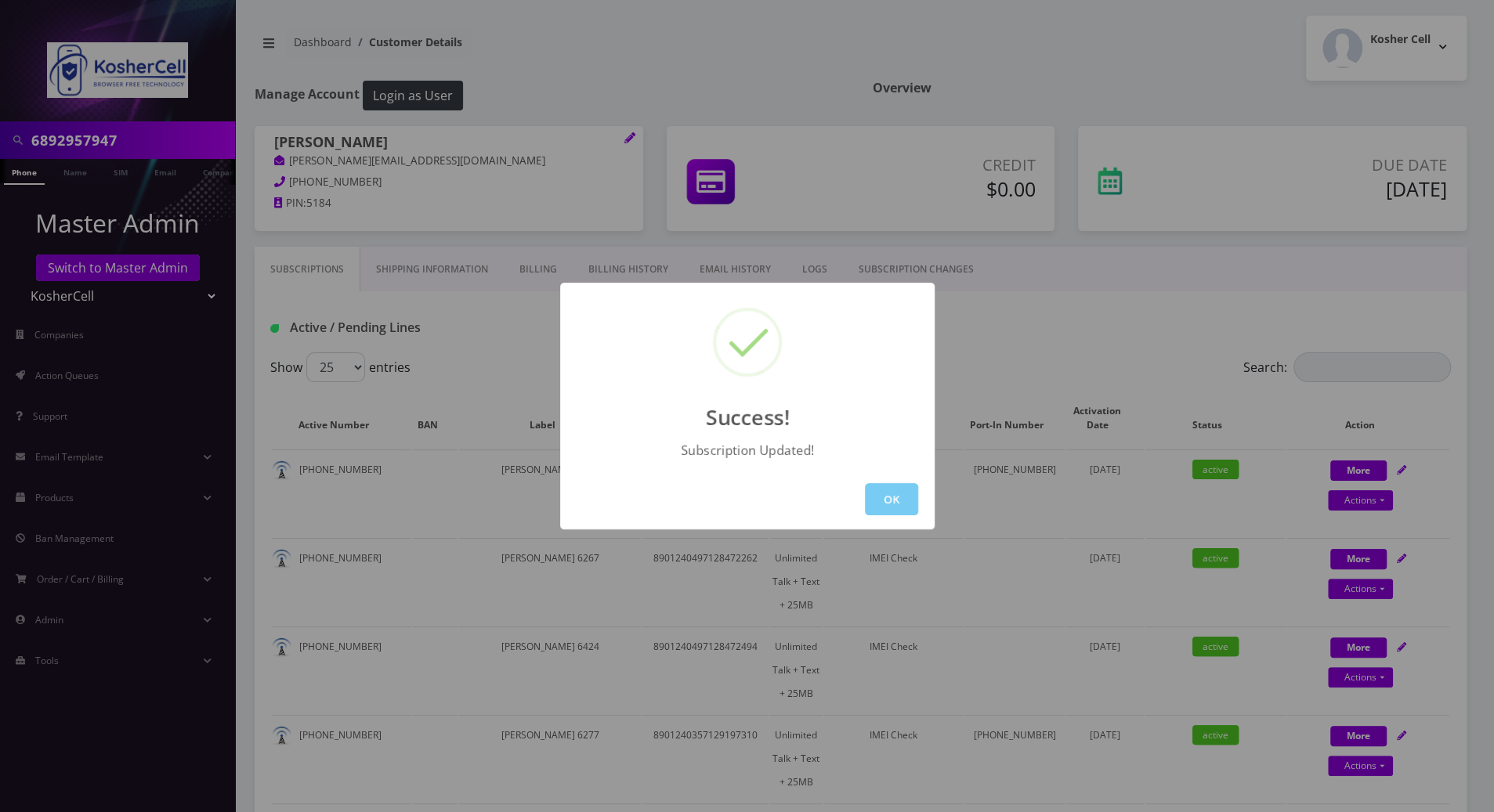
click at [898, 502] on button "OK" at bounding box center [892, 499] width 54 height 32
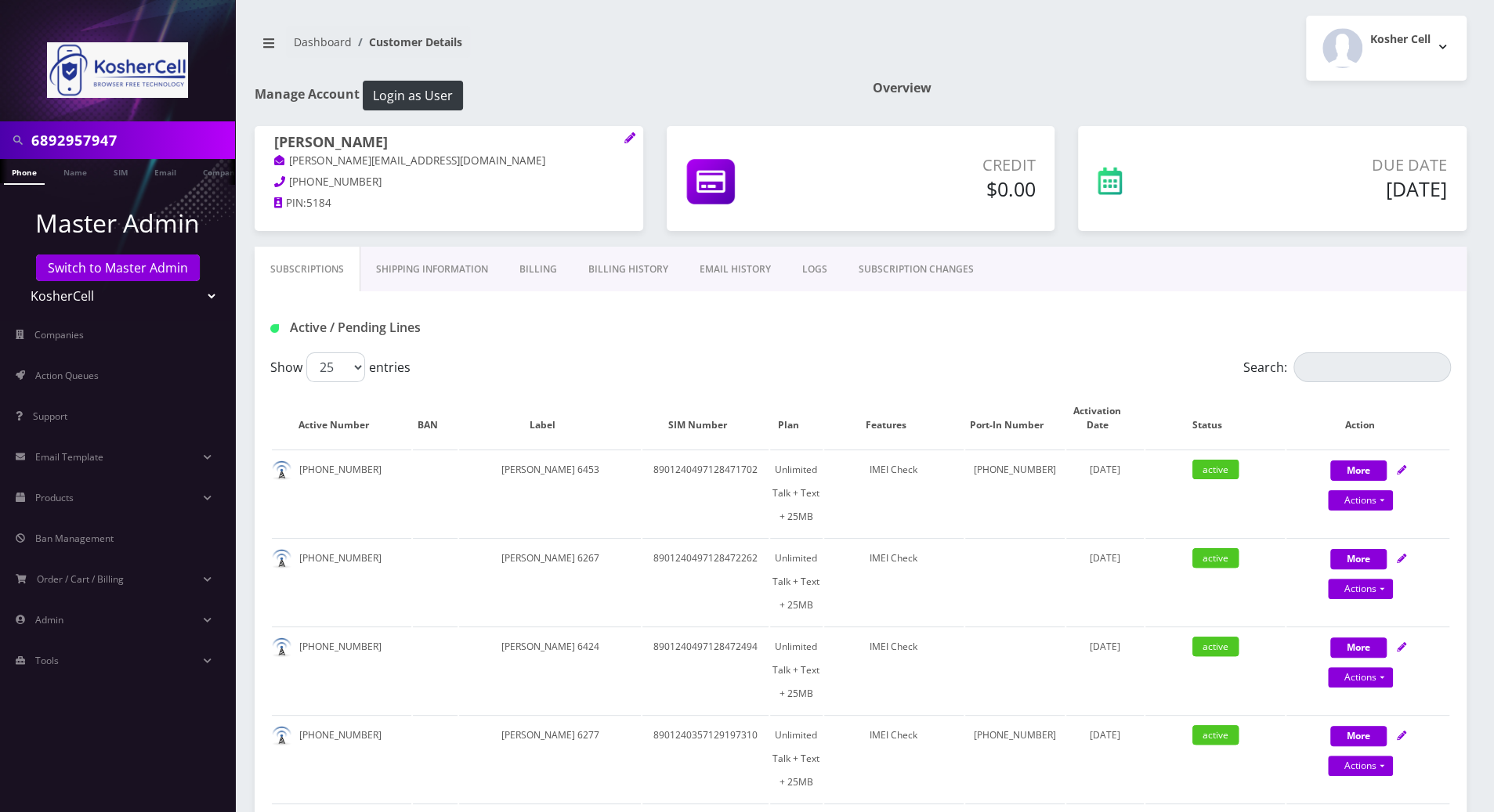
click at [876, 361] on div "Show 25 50 100 250 500 entries" at bounding box center [713, 367] width 885 height 30
click at [1335, 370] on input "Search:" at bounding box center [1372, 367] width 157 height 30
paste input "6892957947"
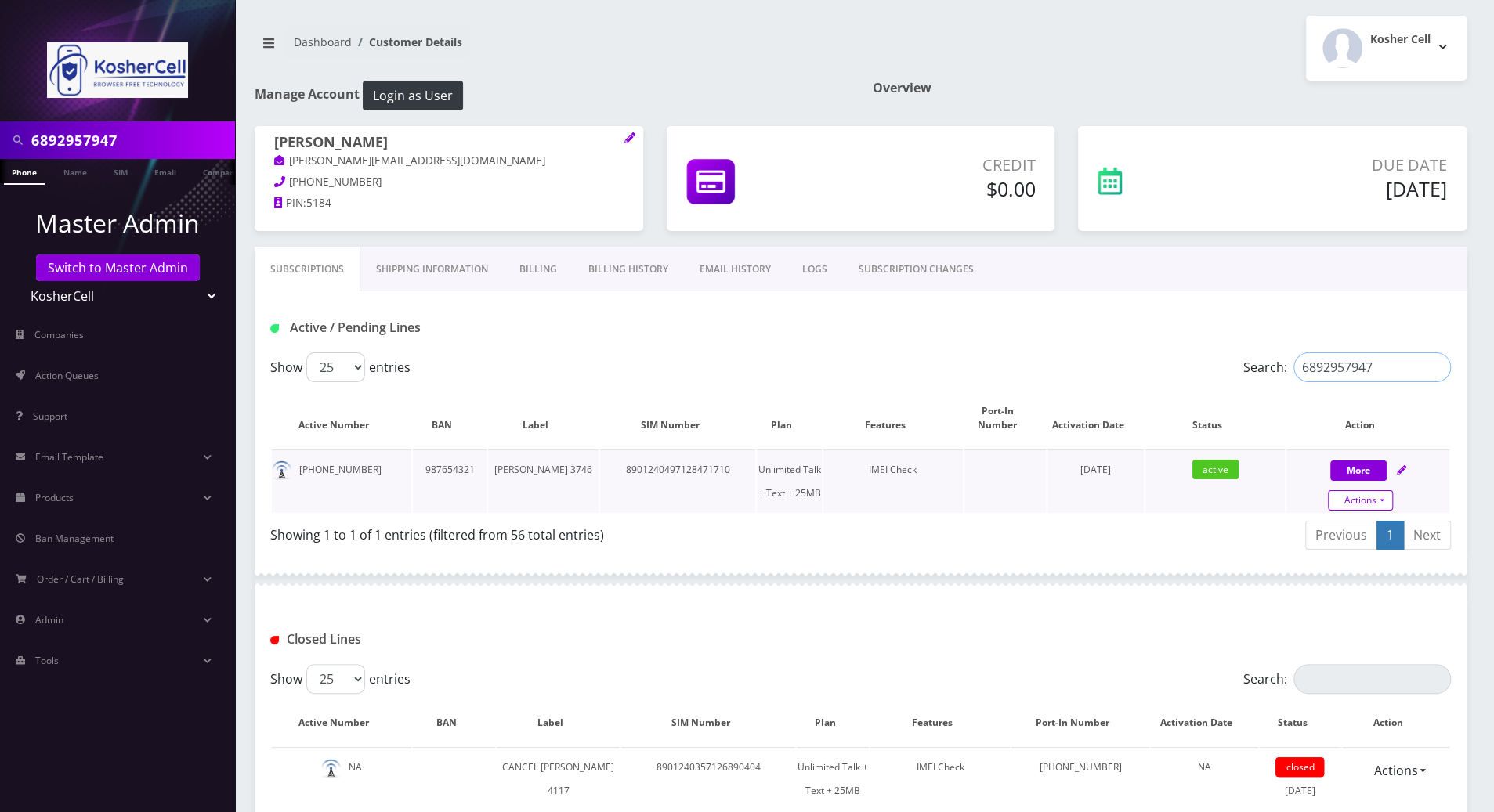
type input "6892957947"
click at [1383, 501] on link "Actions" at bounding box center [1360, 500] width 65 height 20
select select "244"
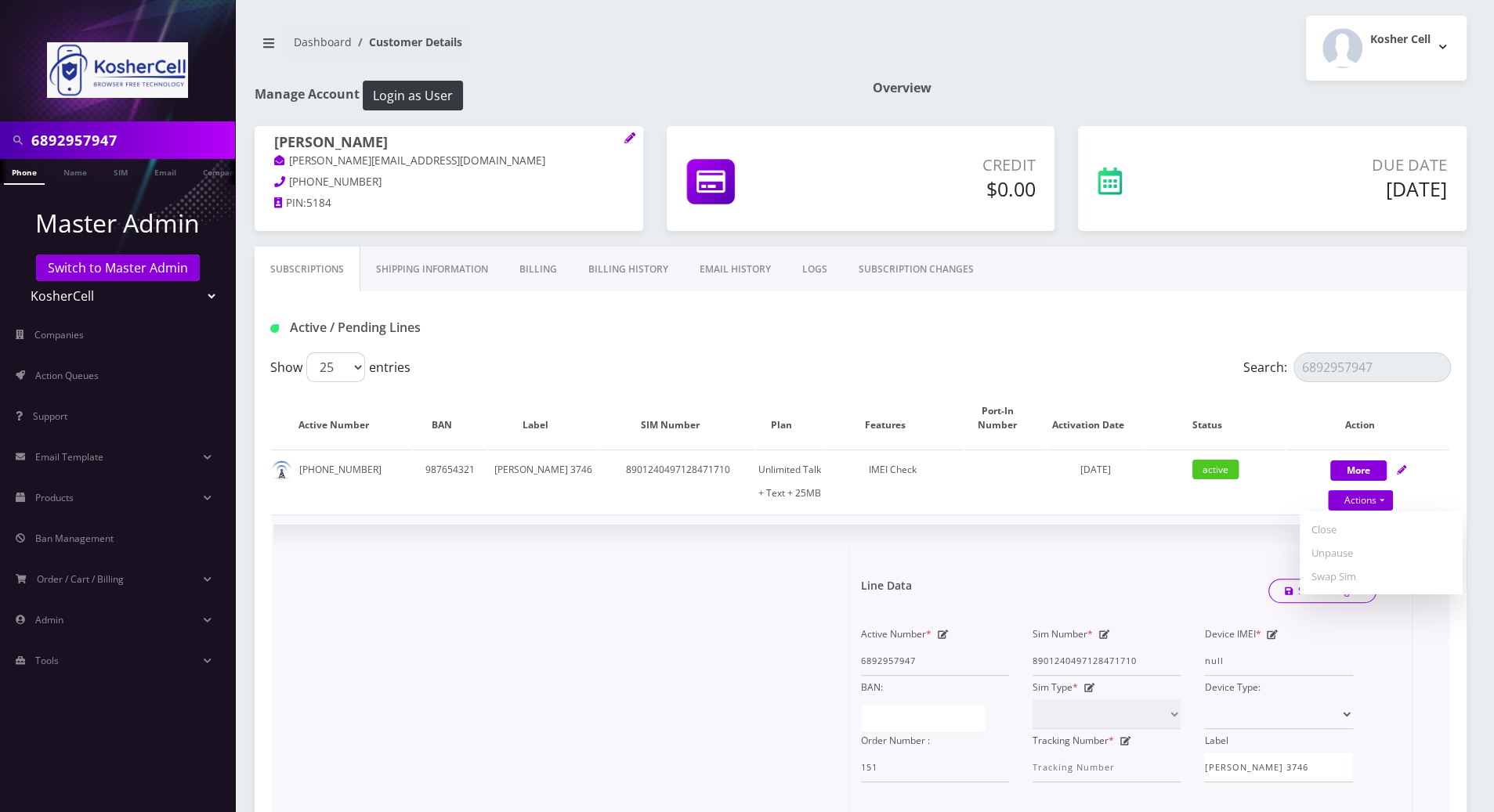
click at [546, 639] on div at bounding box center [567, 814] width 564 height 531
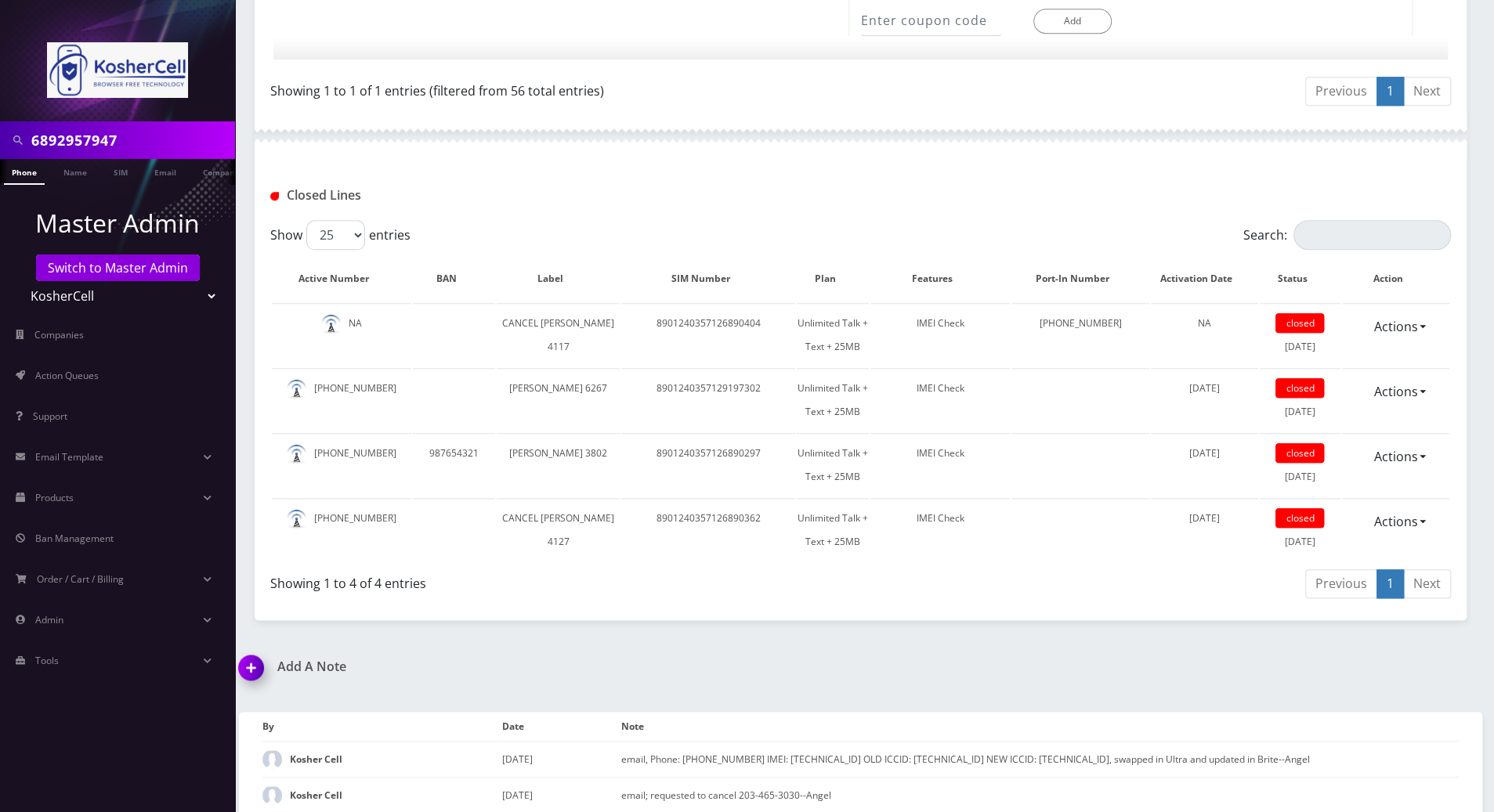
scroll to position [1148, 0]
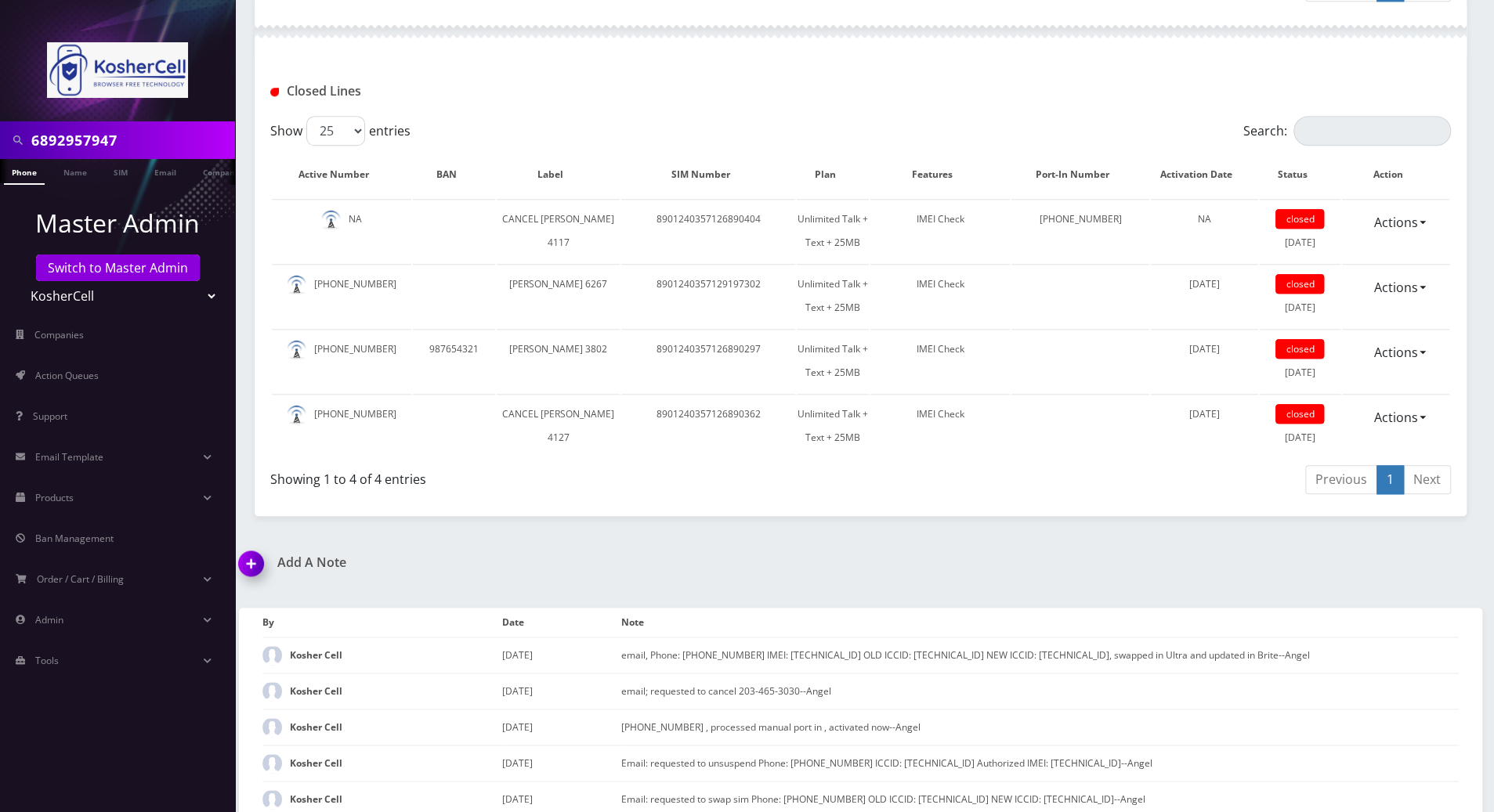
click at [249, 561] on img at bounding box center [254, 569] width 46 height 46
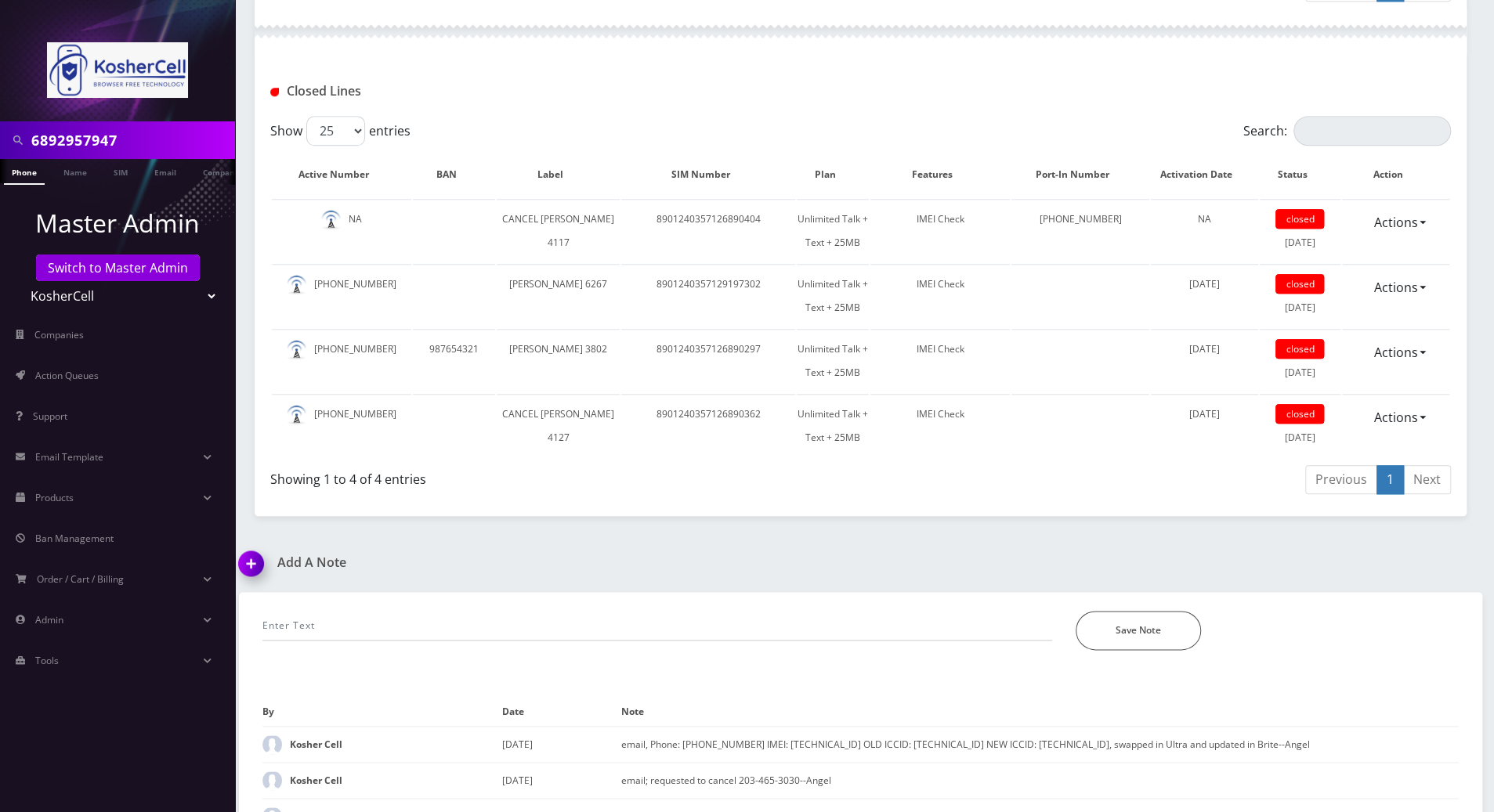
scroll to position [1672, 0]
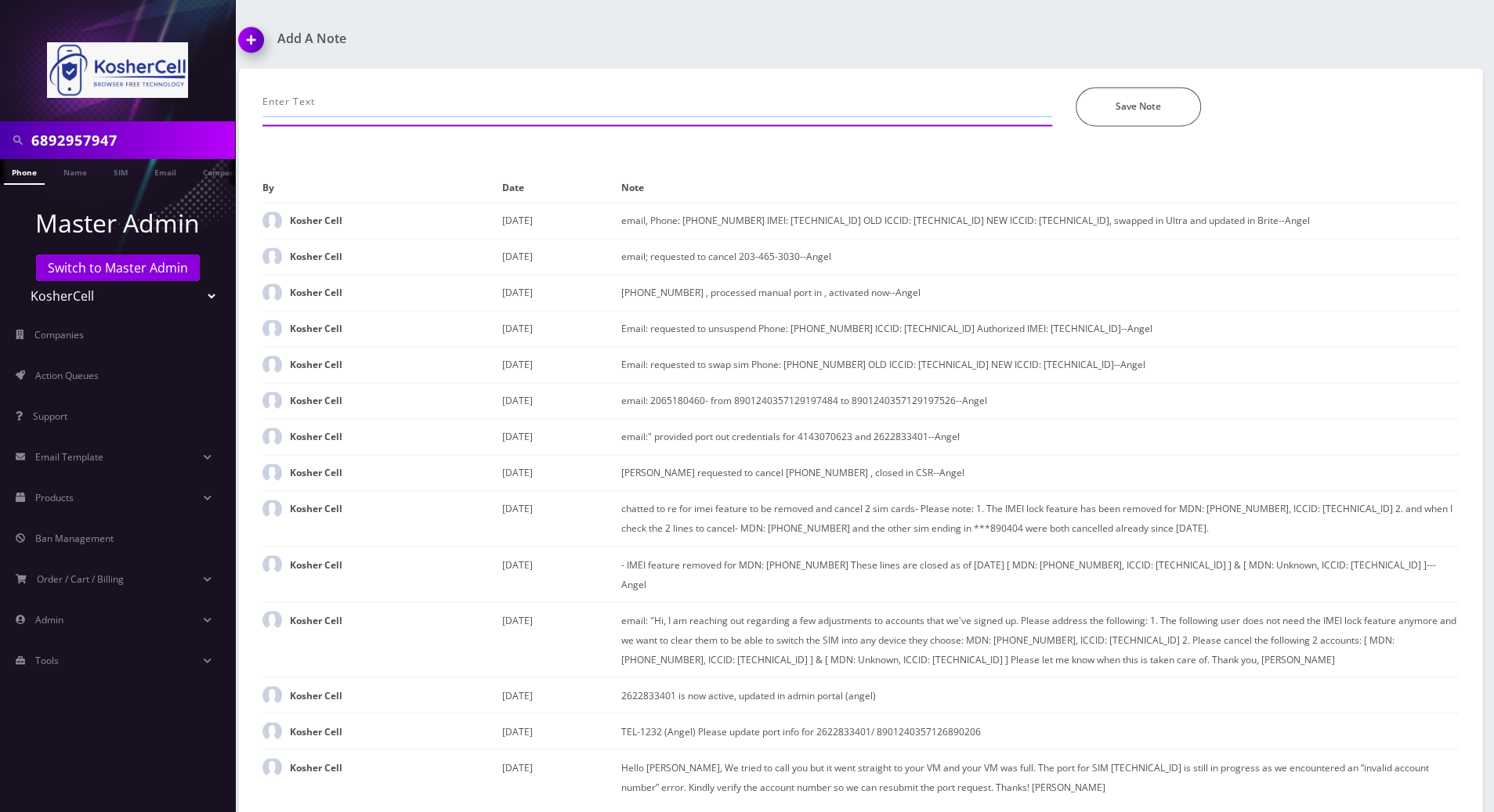
click at [487, 101] on input "text" at bounding box center [657, 101] width 790 height 30
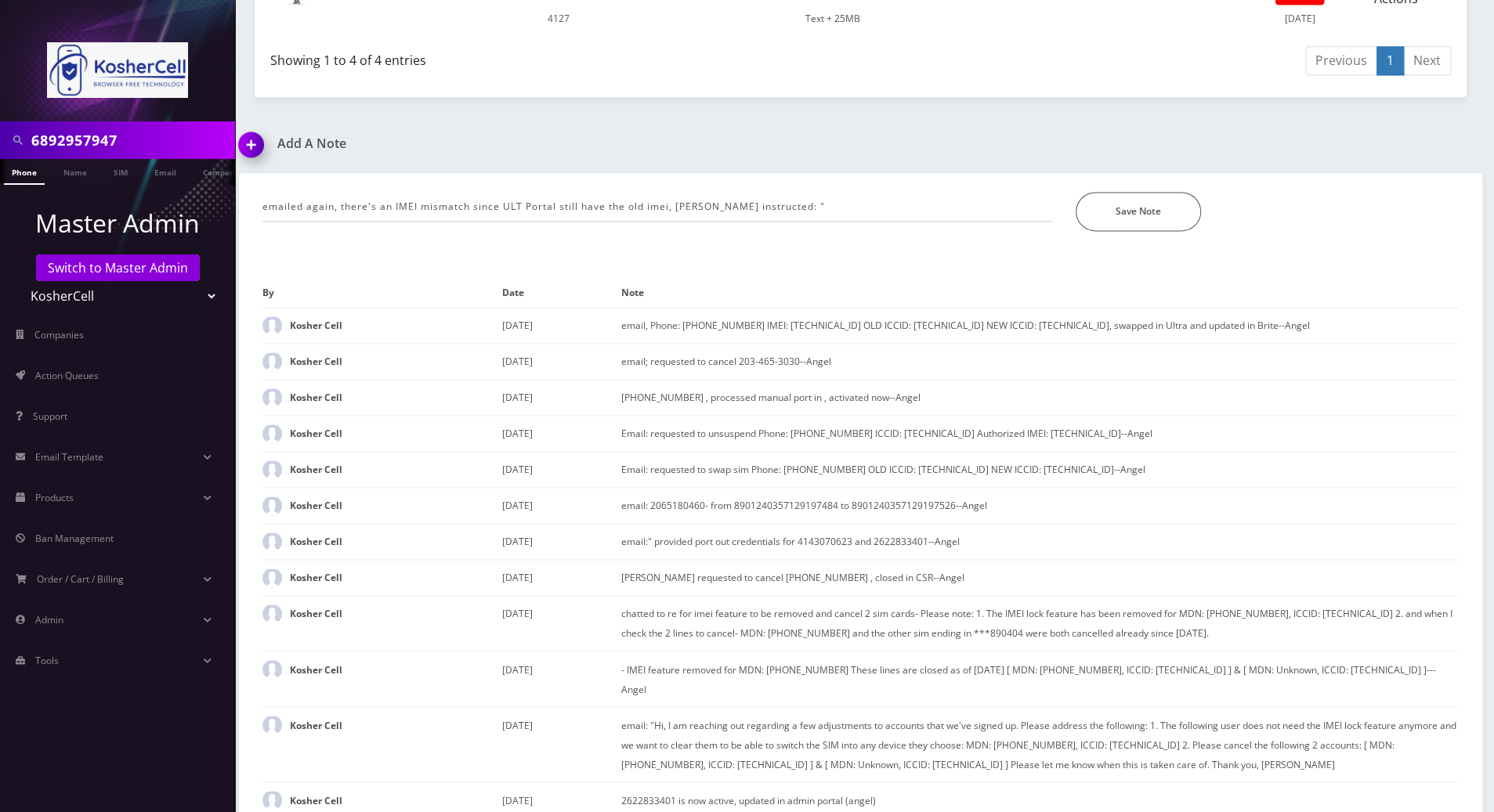
click at [47, 718] on nav "6892957947 Phone Name SIM Email Company Customer Master Admin Switch to Master …" at bounding box center [118, 406] width 235 height 812
click at [827, 212] on input "emailed again, there's an IMEI mismatch since ULT Portal still have the old ime…" at bounding box center [657, 207] width 790 height 30
paste input "you can remove the imei in BriteX temporarily and set follow up to re-add it"
type input "emailed again, there's an IMEI mismatch since ULT Portal still have the old ime…"
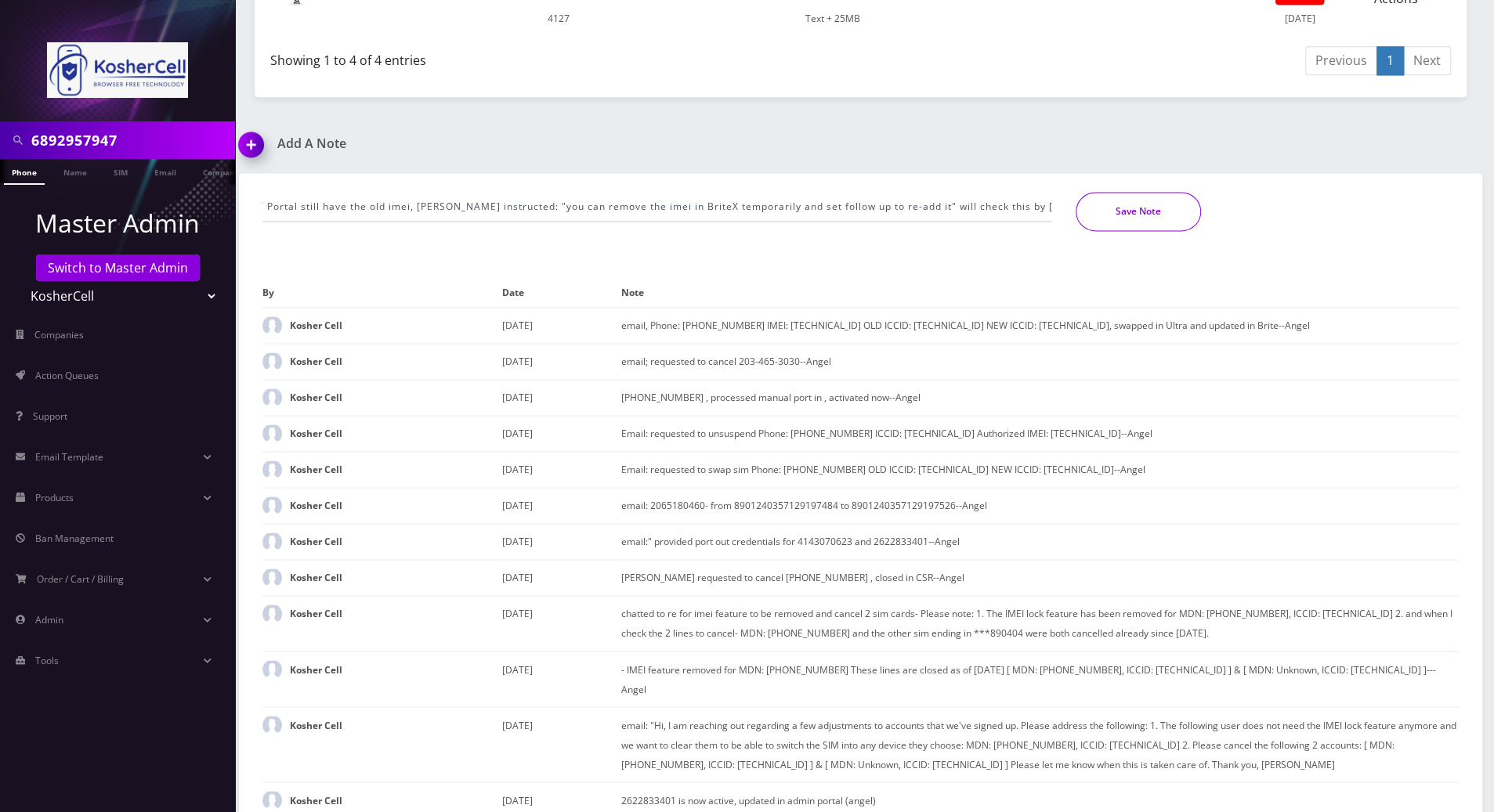
scroll to position [0, 0]
click at [1103, 212] on button "Save Note" at bounding box center [1138, 212] width 126 height 39
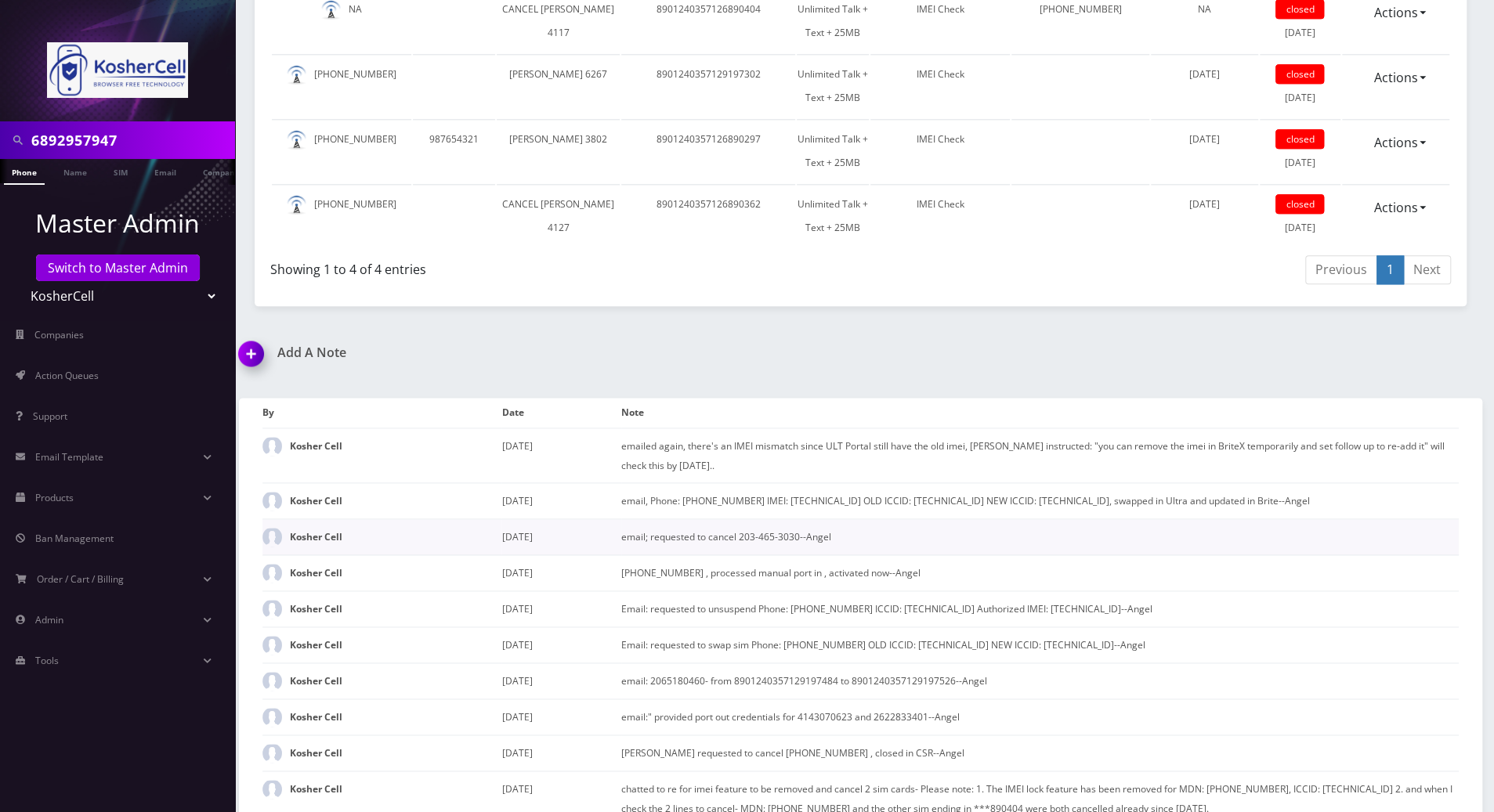
scroll to position [1325, 0]
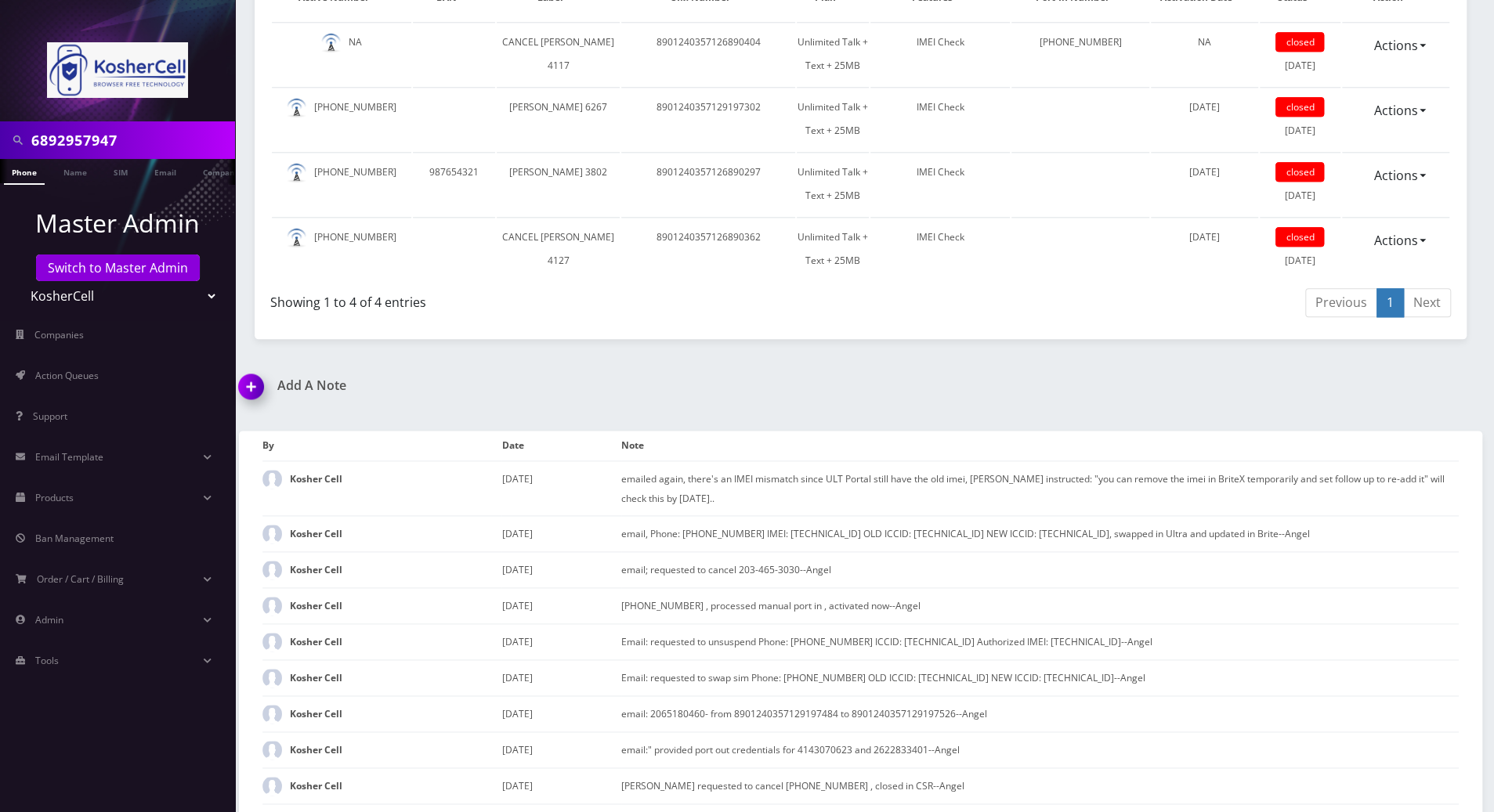
click at [38, 713] on nav "6892957947 Phone Name SIM Email Company Customer Master Admin Switch to Master …" at bounding box center [118, 406] width 235 height 812
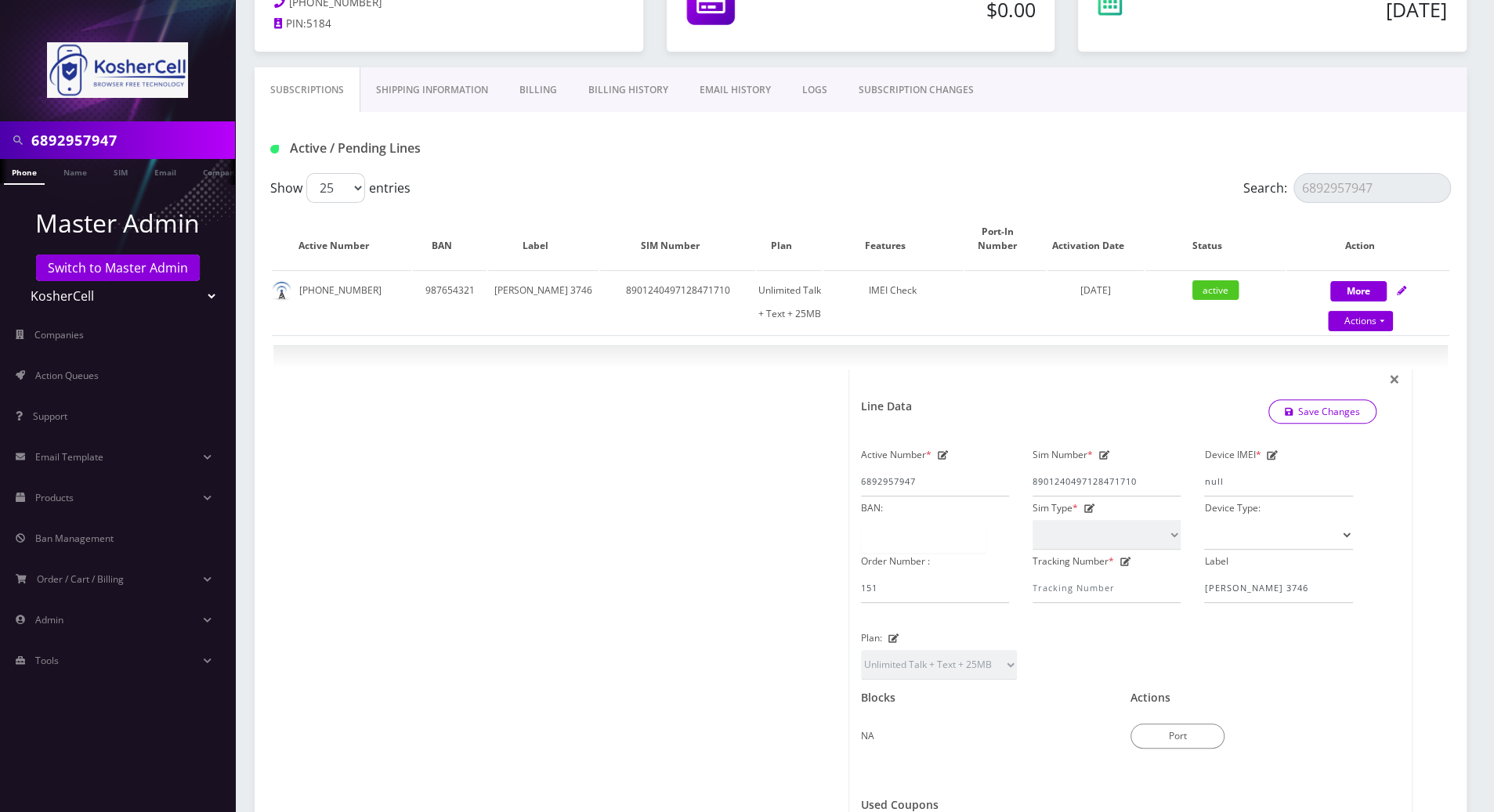
scroll to position [176, 0]
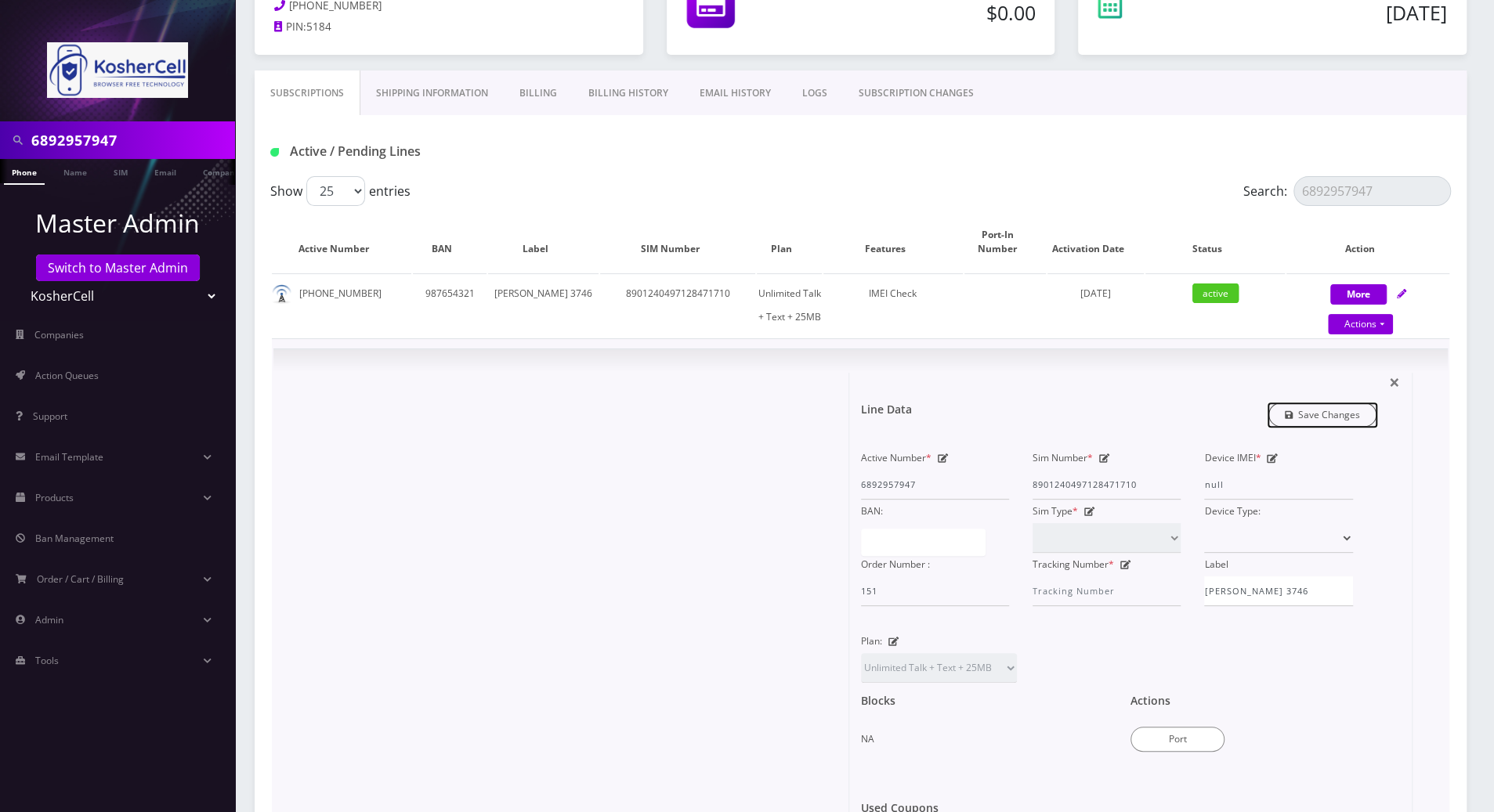
click at [1313, 413] on link "Save Changes" at bounding box center [1323, 415] width 109 height 24
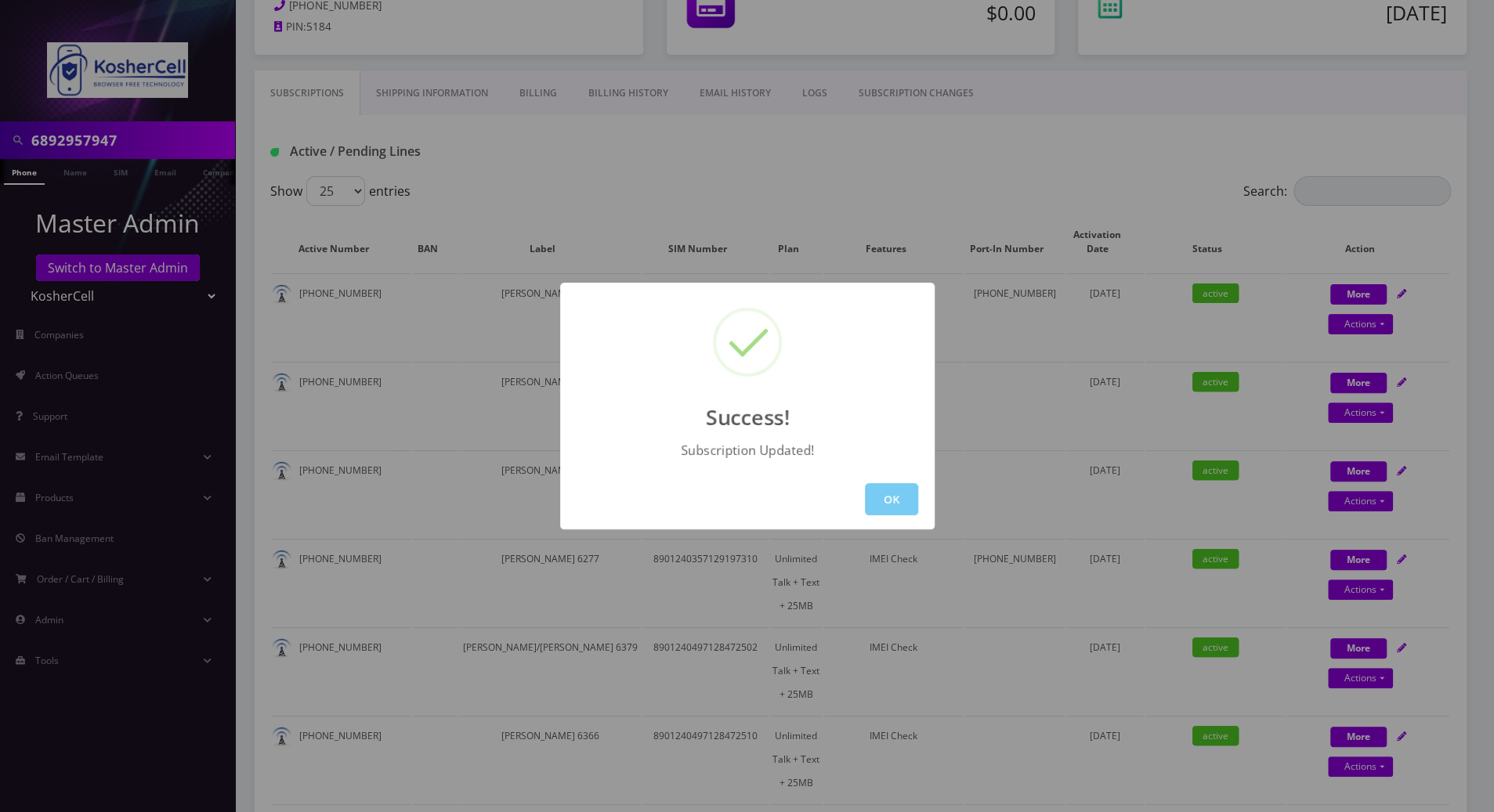
click at [894, 497] on button "OK" at bounding box center [892, 499] width 54 height 32
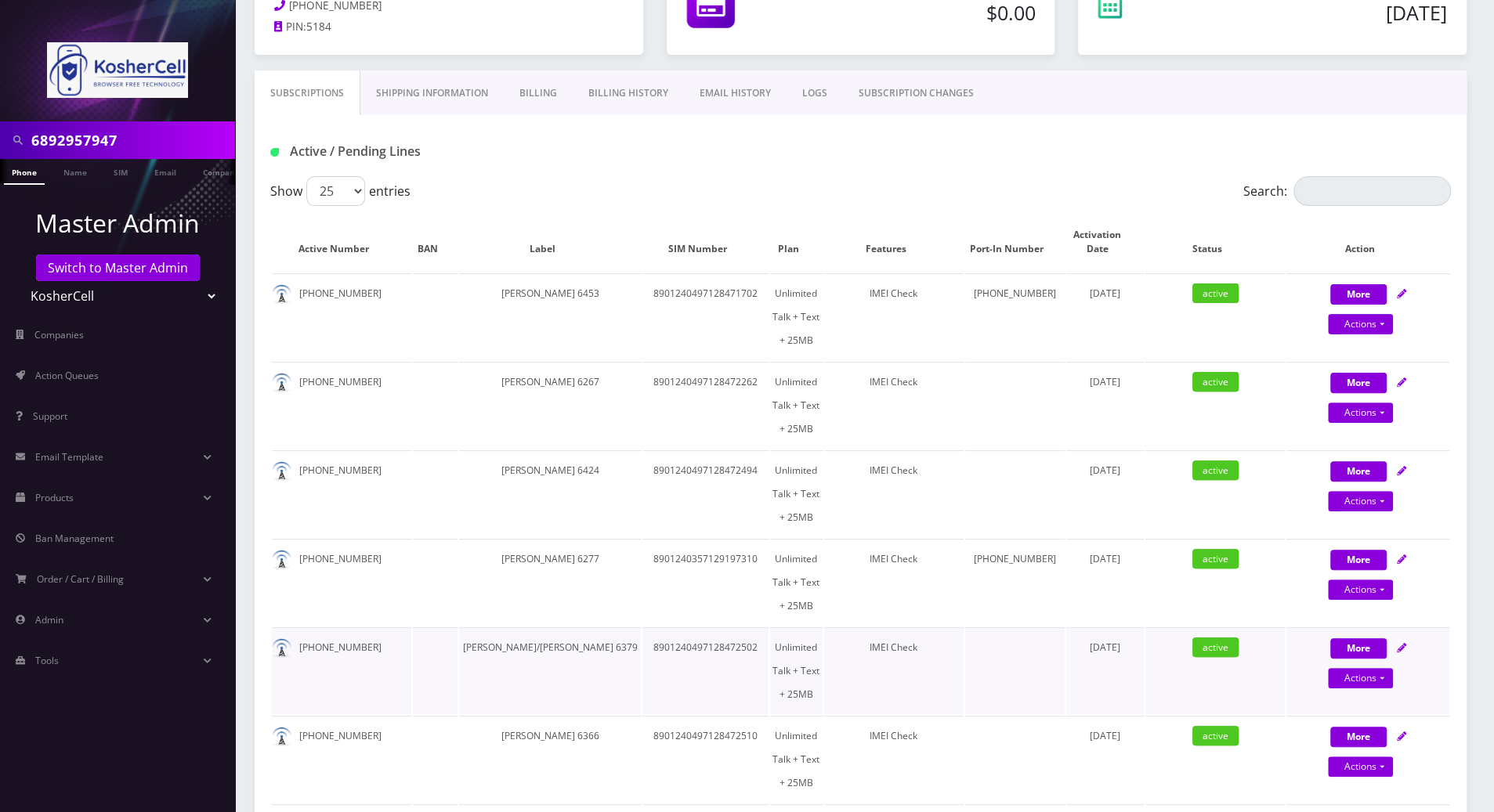
scroll to position [0, 0]
